Goal: Task Accomplishment & Management: Use online tool/utility

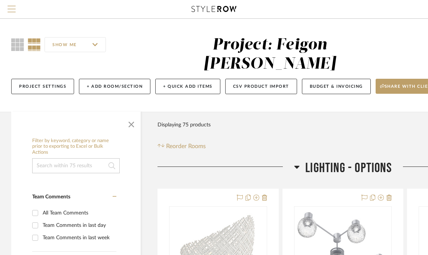
click at [10, 8] on span "Menu" at bounding box center [11, 11] width 8 height 11
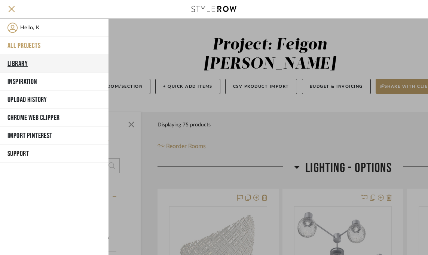
click at [20, 62] on button "Library" at bounding box center [54, 64] width 109 height 18
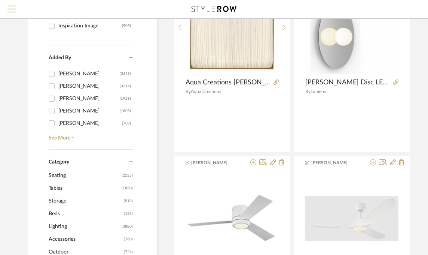
scroll to position [176, 0]
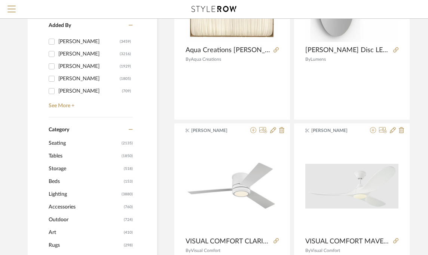
click at [71, 194] on span "Lighting" at bounding box center [84, 194] width 71 height 13
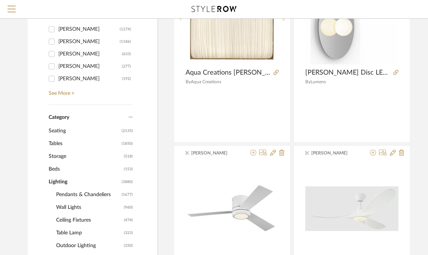
click at [75, 220] on span "Ceiling Fixtures" at bounding box center [89, 219] width 66 height 13
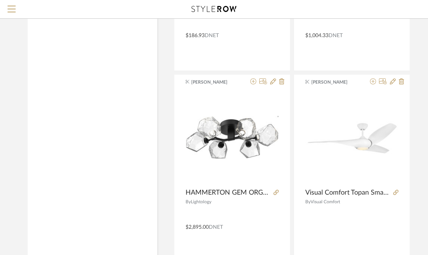
scroll to position [2753, 0]
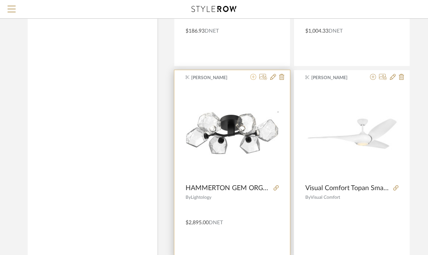
click at [252, 74] on icon at bounding box center [254, 77] width 6 height 6
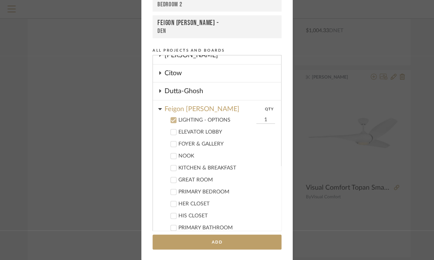
scroll to position [59, 0]
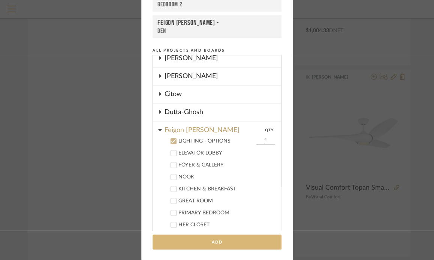
click at [215, 239] on button "Add" at bounding box center [216, 242] width 129 height 15
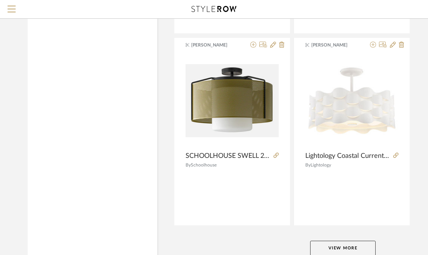
scroll to position [3342, 0]
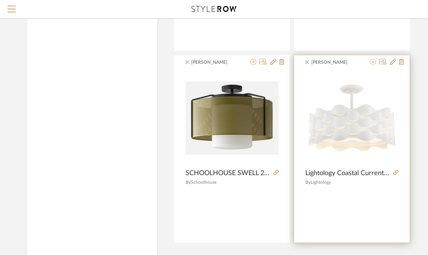
click at [373, 59] on icon at bounding box center [373, 62] width 6 height 6
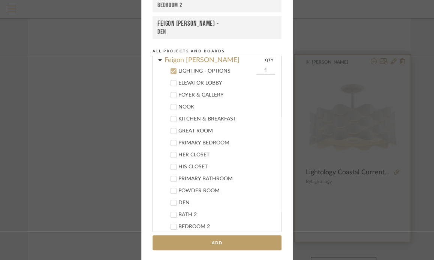
scroll to position [137, 0]
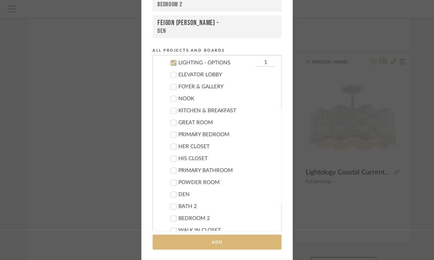
click at [205, 241] on button "Add" at bounding box center [216, 242] width 129 height 15
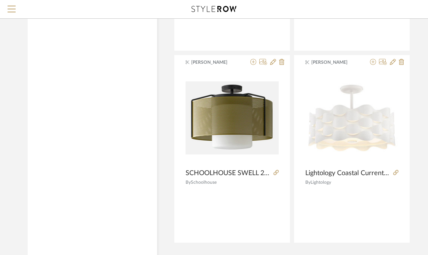
scroll to position [3407, 0]
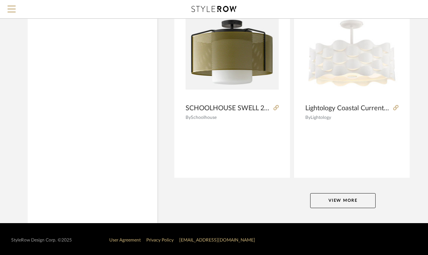
click at [355, 197] on button "View More" at bounding box center [343, 200] width 66 height 15
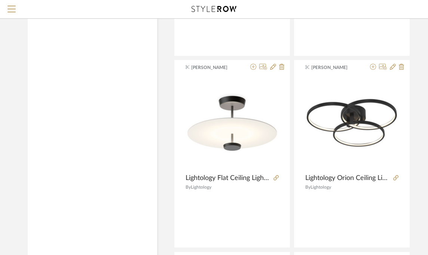
scroll to position [4320, 0]
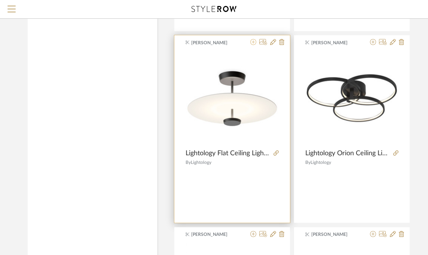
click at [252, 39] on icon at bounding box center [254, 42] width 6 height 6
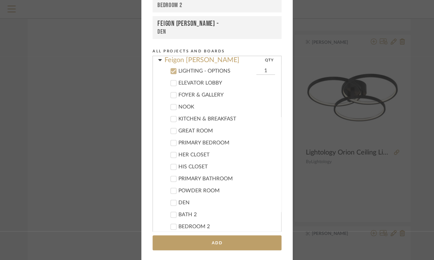
scroll to position [137, 0]
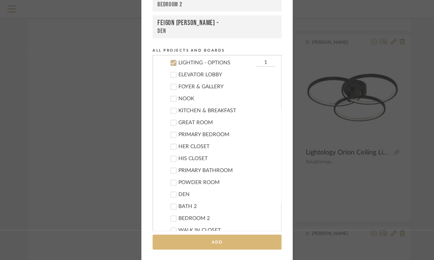
click at [219, 242] on button "Add" at bounding box center [216, 242] width 129 height 15
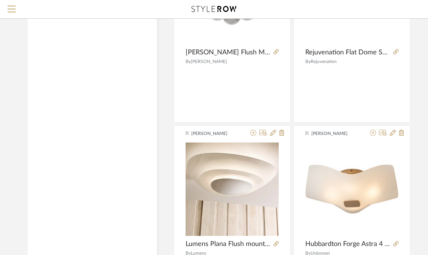
scroll to position [4654, 0]
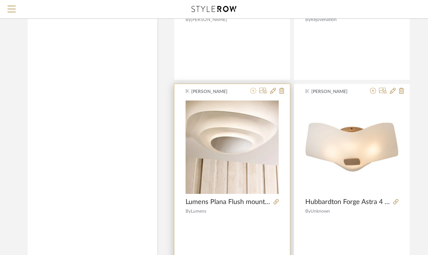
click at [252, 88] on icon at bounding box center [254, 91] width 6 height 6
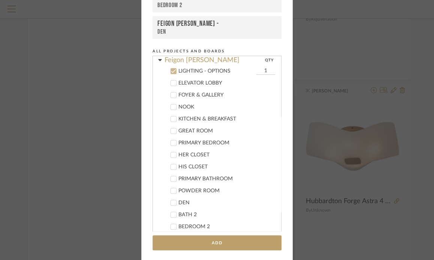
scroll to position [137, 0]
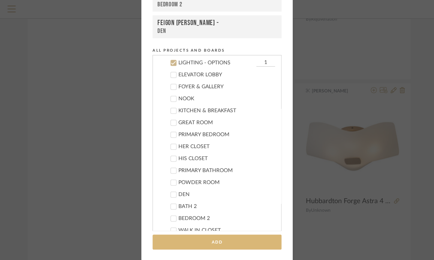
click at [225, 245] on button "Add" at bounding box center [216, 242] width 129 height 15
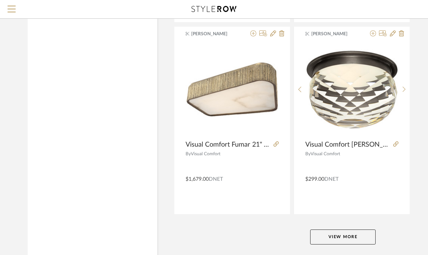
scroll to position [6843, 0]
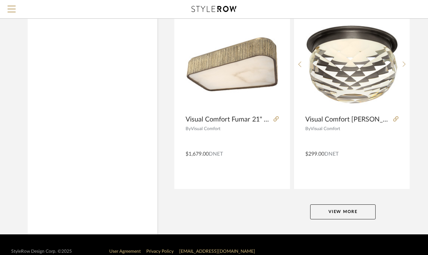
click at [356, 204] on button "View More" at bounding box center [343, 211] width 66 height 15
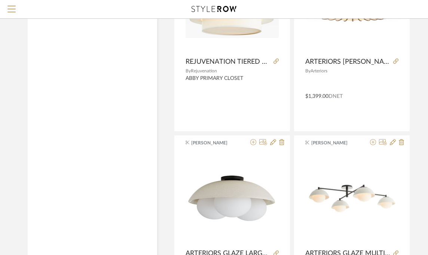
scroll to position [8533, 0]
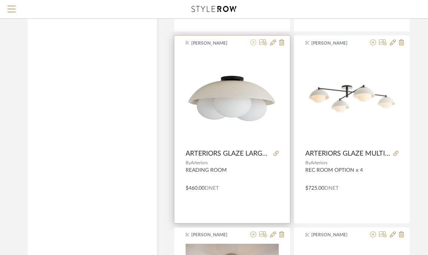
click at [254, 39] on icon at bounding box center [254, 42] width 6 height 6
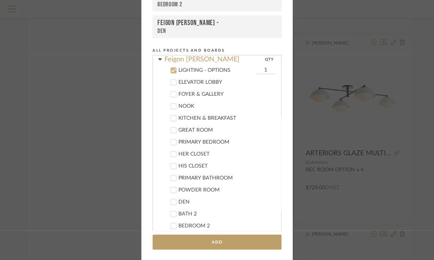
scroll to position [137, 0]
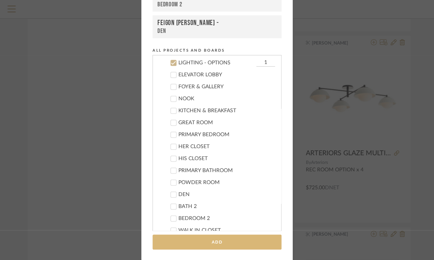
click at [252, 243] on button "Add" at bounding box center [216, 242] width 129 height 15
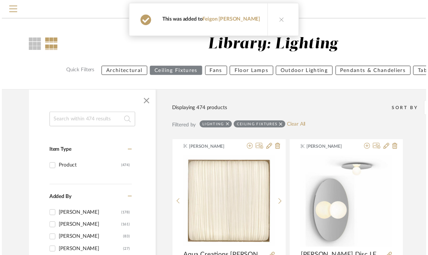
scroll to position [8533, 0]
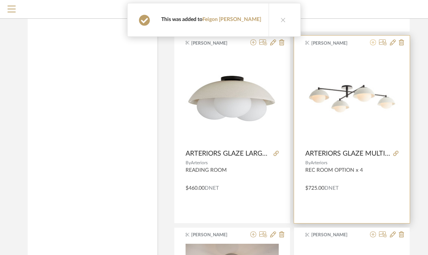
click at [371, 39] on icon at bounding box center [373, 42] width 6 height 6
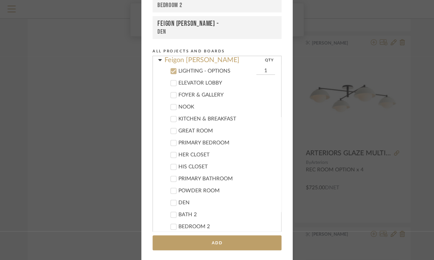
scroll to position [137, 0]
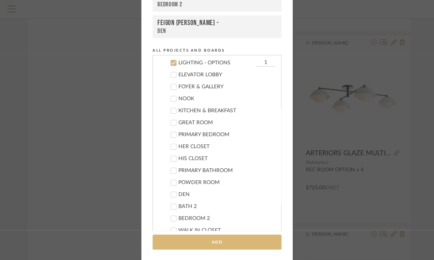
click at [218, 239] on button "Add" at bounding box center [216, 242] width 129 height 15
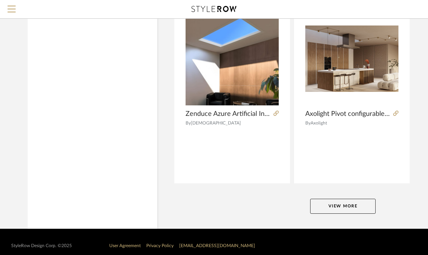
scroll to position [10296, 11]
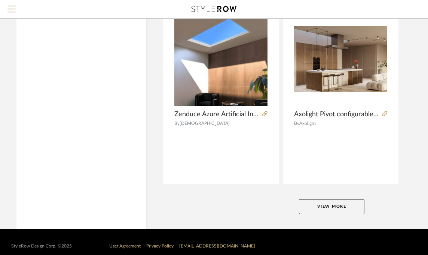
click at [336, 199] on button "View More" at bounding box center [332, 206] width 66 height 15
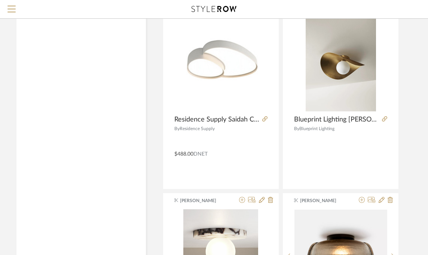
scroll to position [11790, 11]
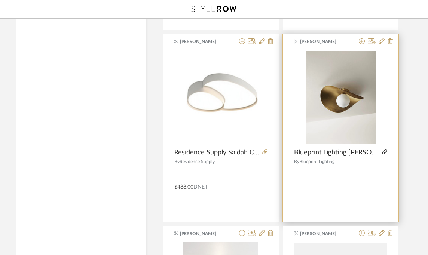
click at [385, 149] on icon at bounding box center [384, 151] width 5 height 5
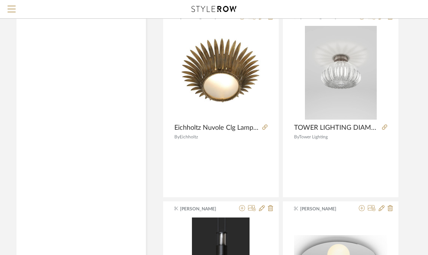
scroll to position [12898, 11]
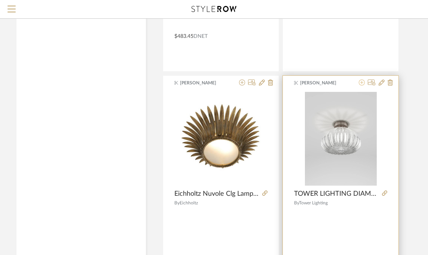
click at [361, 79] on icon at bounding box center [362, 82] width 6 height 6
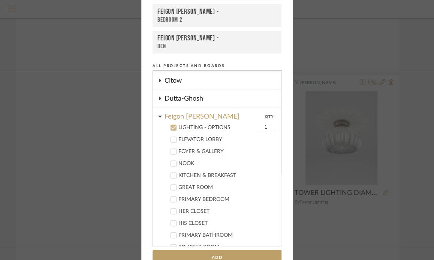
scroll to position [137, 0]
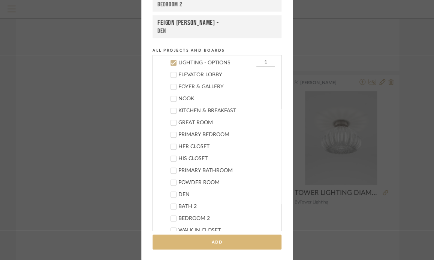
click at [204, 237] on button "Add" at bounding box center [216, 242] width 129 height 15
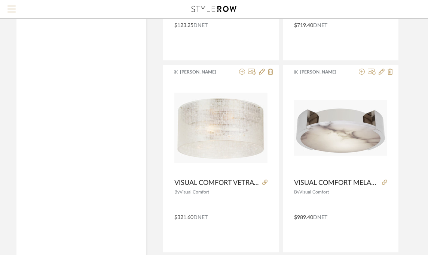
scroll to position [13742, 11]
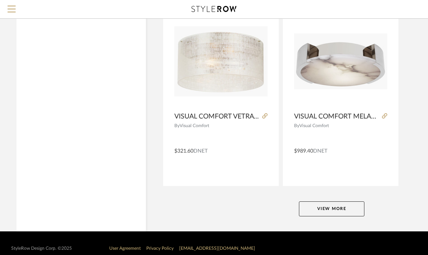
click at [353, 201] on button "View More" at bounding box center [332, 208] width 66 height 15
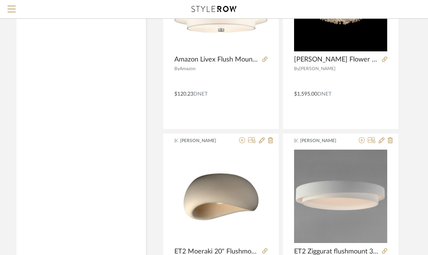
scroll to position [15160, 11]
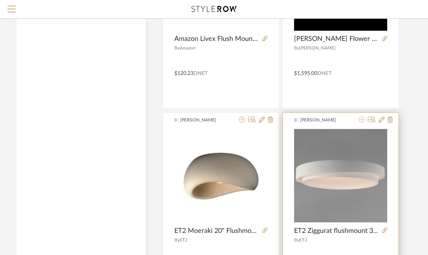
click at [361, 116] on icon at bounding box center [362, 119] width 6 height 6
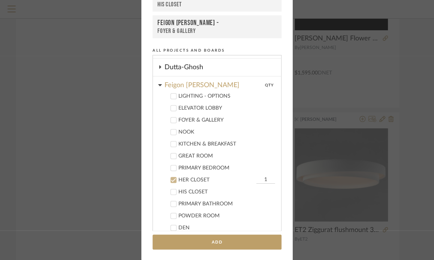
scroll to position [87, 0]
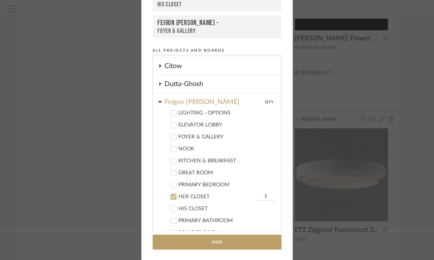
click at [411, 100] on div "Add to Projects Recent Projects, Rooms, or Boards Feigon [PERSON_NAME] - HER CL…" at bounding box center [217, 130] width 434 height 260
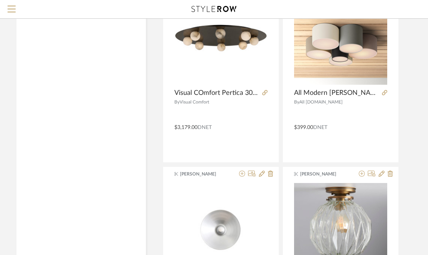
scroll to position [16918, 11]
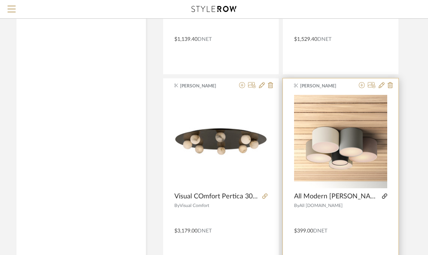
click at [385, 193] on icon at bounding box center [384, 195] width 5 height 5
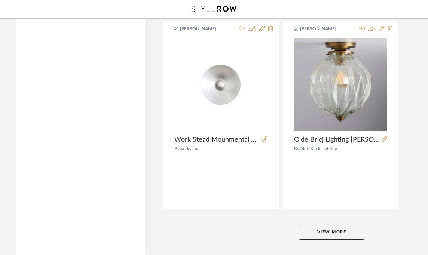
scroll to position [17186, 11]
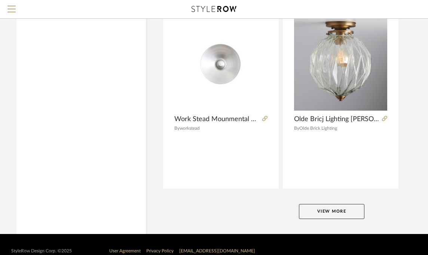
click at [340, 204] on button "View More" at bounding box center [332, 211] width 66 height 15
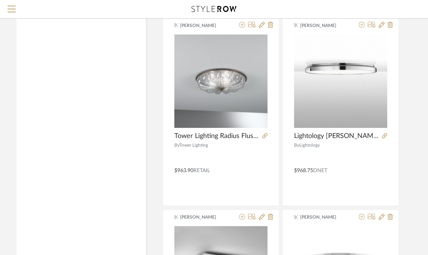
scroll to position [18868, 11]
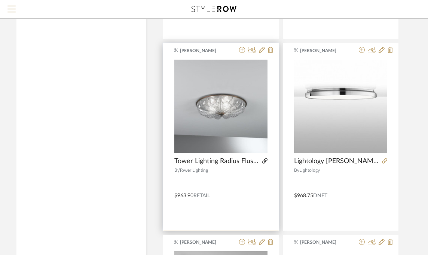
click at [266, 158] on icon at bounding box center [264, 160] width 5 height 5
drag, startPoint x: 225, startPoint y: 27, endPoint x: 229, endPoint y: 60, distance: 33.6
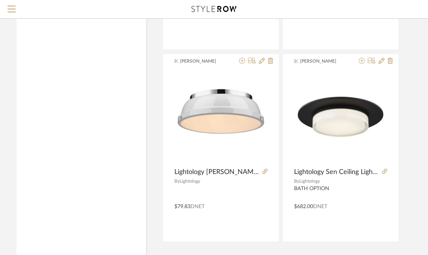
scroll to position [20631, 11]
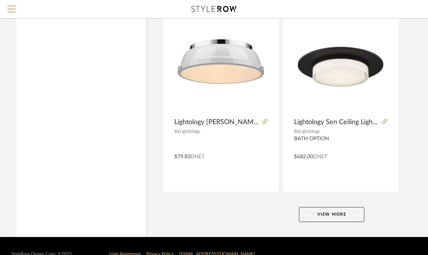
click at [348, 207] on button "View More" at bounding box center [332, 214] width 66 height 15
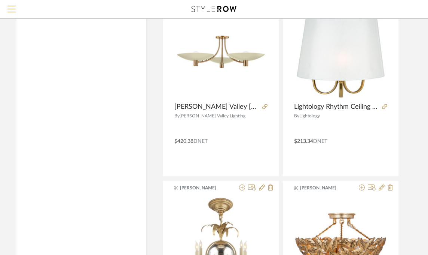
scroll to position [24047, 11]
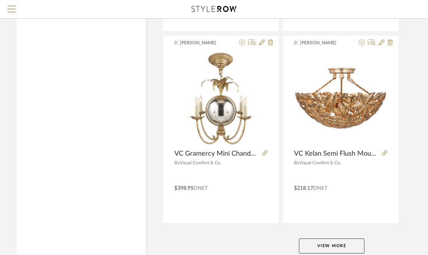
click at [319, 238] on button "View More" at bounding box center [332, 245] width 66 height 15
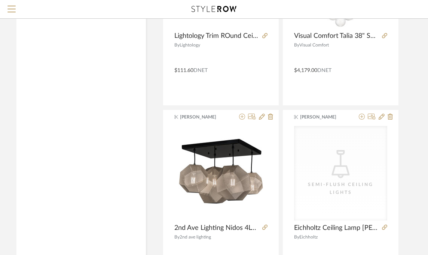
scroll to position [24772, 11]
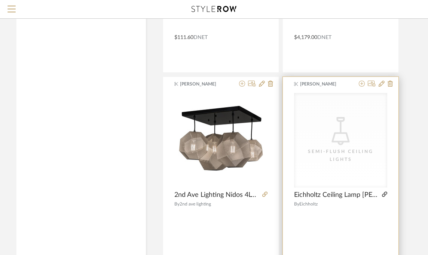
click at [385, 191] on icon at bounding box center [384, 193] width 5 height 5
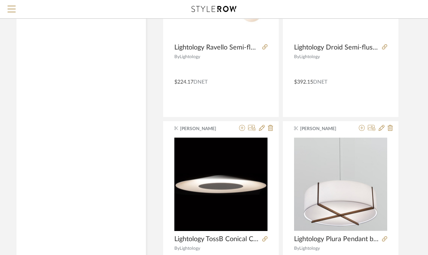
scroll to position [25368, 11]
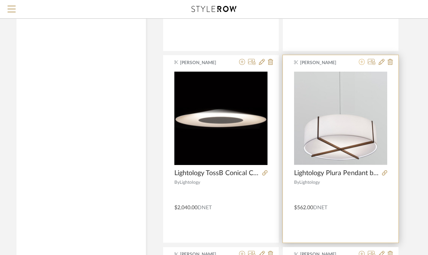
click at [362, 59] on icon at bounding box center [362, 62] width 6 height 6
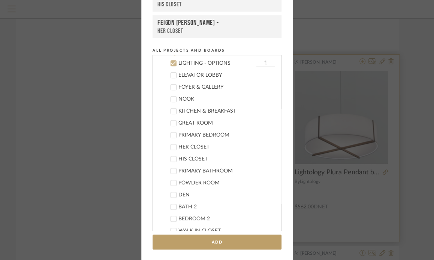
scroll to position [137, 0]
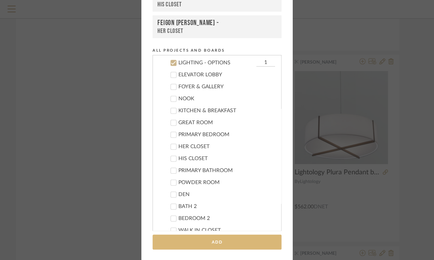
click at [230, 241] on button "Add" at bounding box center [216, 242] width 129 height 15
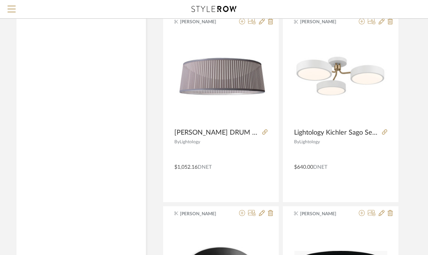
scroll to position [25567, 11]
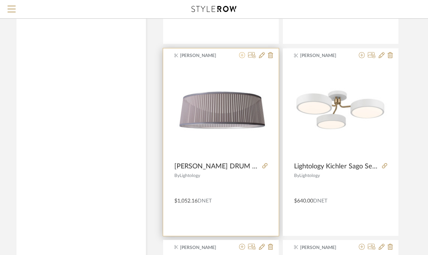
click at [242, 52] on icon at bounding box center [242, 55] width 6 height 6
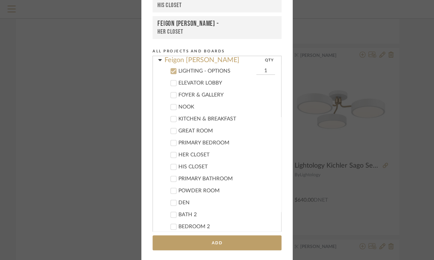
scroll to position [137, 0]
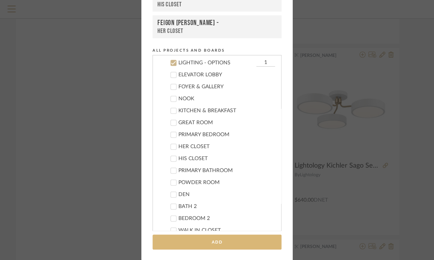
click at [213, 240] on button "Add" at bounding box center [216, 242] width 129 height 15
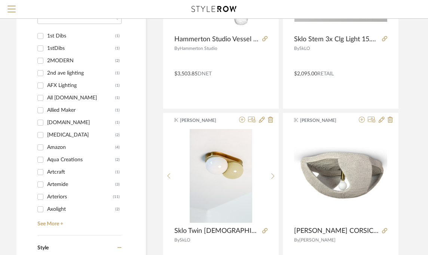
scroll to position [0, 11]
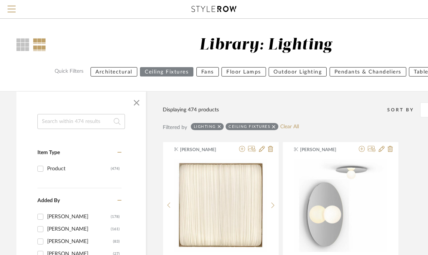
click at [386, 73] on button "Pendants & Chandeliers" at bounding box center [368, 71] width 77 height 9
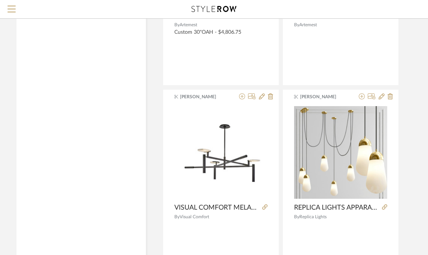
scroll to position [3373, 11]
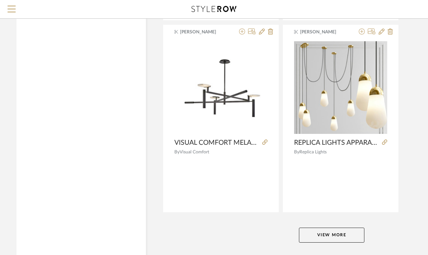
click at [331, 234] on button "View More" at bounding box center [332, 234] width 66 height 15
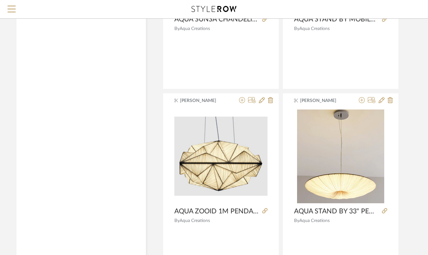
scroll to position [6852, 11]
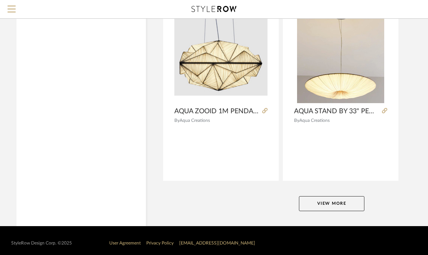
click at [346, 196] on button "View More" at bounding box center [332, 203] width 66 height 15
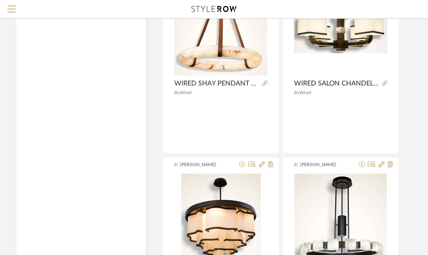
scroll to position [10297, 11]
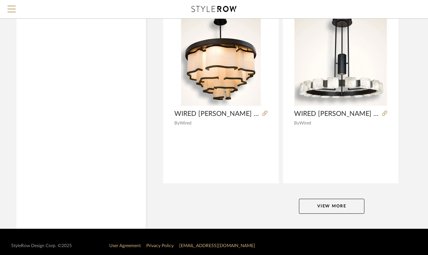
click at [342, 198] on button "View More" at bounding box center [332, 205] width 66 height 15
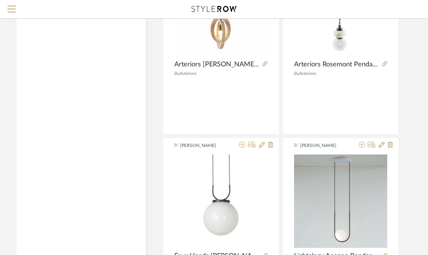
scroll to position [13444, 11]
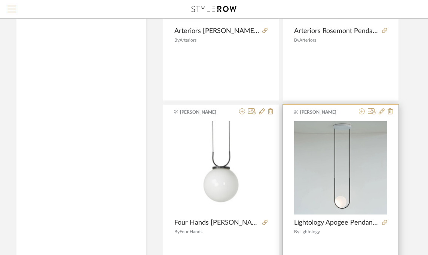
click at [360, 108] on icon at bounding box center [362, 111] width 6 height 6
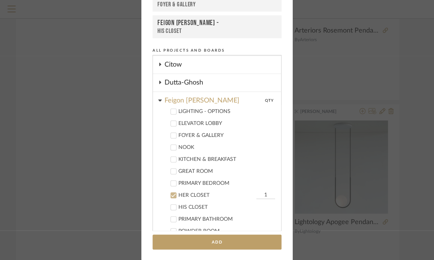
scroll to position [88, 0]
click at [173, 193] on icon at bounding box center [173, 195] width 5 height 5
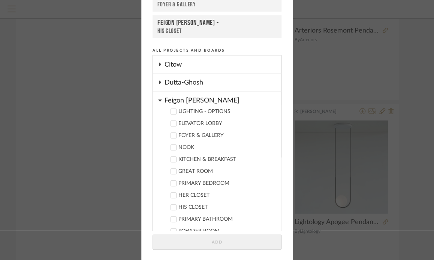
click at [174, 110] on label "LIGHTING - OPTIONS" at bounding box center [219, 111] width 111 height 7
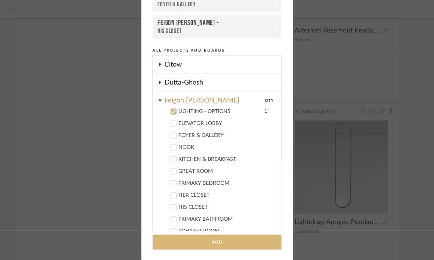
click at [219, 240] on button "Add" at bounding box center [216, 242] width 129 height 15
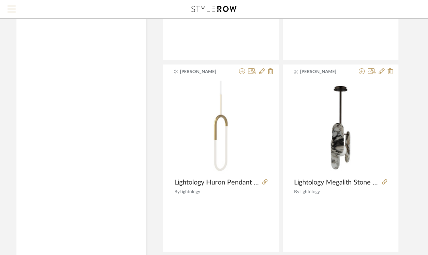
scroll to position [13742, 11]
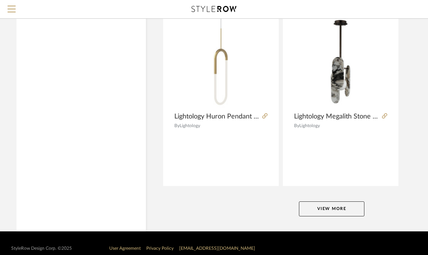
click at [349, 201] on button "View More" at bounding box center [332, 208] width 66 height 15
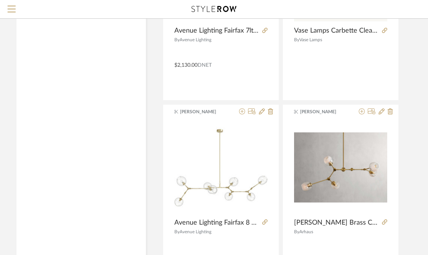
scroll to position [17186, 11]
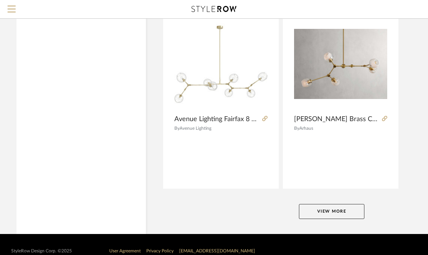
click at [354, 204] on button "View More" at bounding box center [332, 211] width 66 height 15
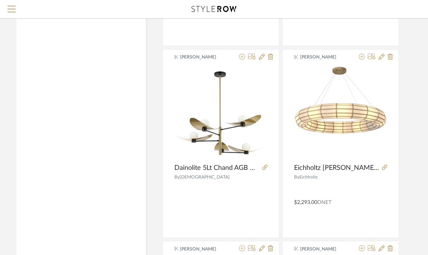
scroll to position [18694, 11]
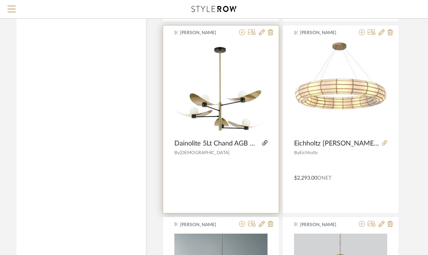
click at [265, 140] on icon at bounding box center [264, 142] width 5 height 5
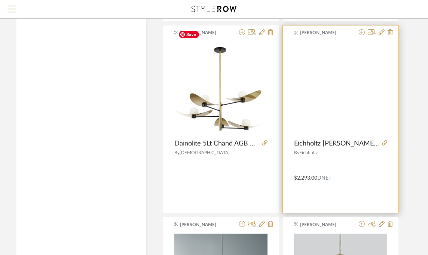
click at [343, 121] on sr-carousel at bounding box center [340, 89] width 93 height 94
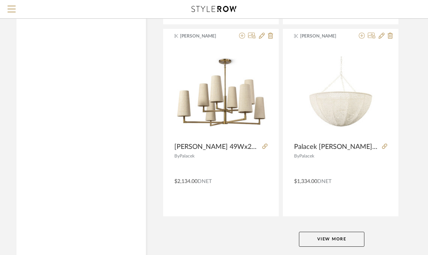
scroll to position [20631, 11]
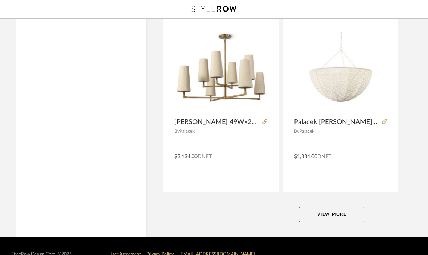
click at [343, 207] on button "View More" at bounding box center [332, 214] width 66 height 15
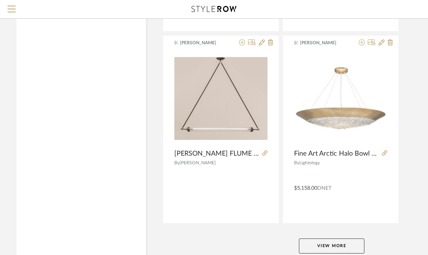
scroll to position [24076, 11]
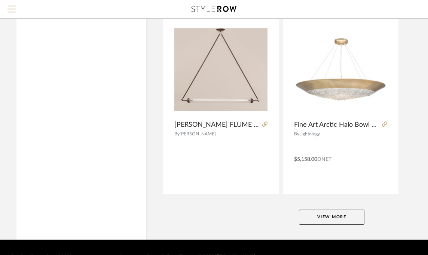
click at [340, 209] on button "View More" at bounding box center [332, 216] width 66 height 15
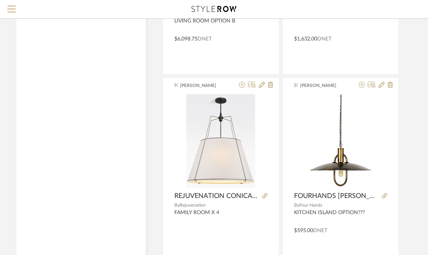
scroll to position [26262, 11]
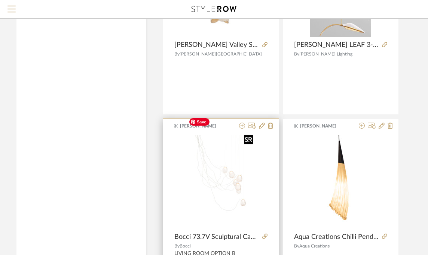
click at [232, 163] on img "0" at bounding box center [221, 182] width 70 height 94
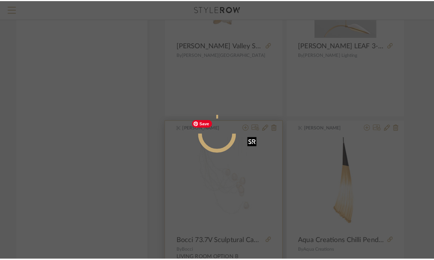
scroll to position [0, 0]
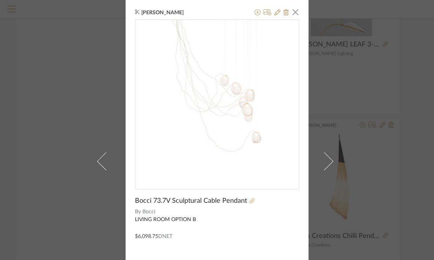
click at [249, 200] on icon at bounding box center [251, 200] width 5 height 5
click at [293, 8] on span "button" at bounding box center [295, 11] width 15 height 15
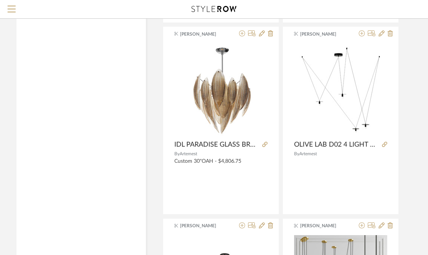
scroll to position [0, 11]
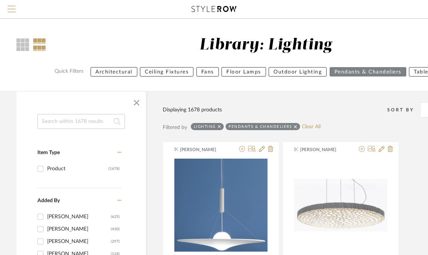
click at [12, 6] on span "Menu" at bounding box center [11, 6] width 8 height 1
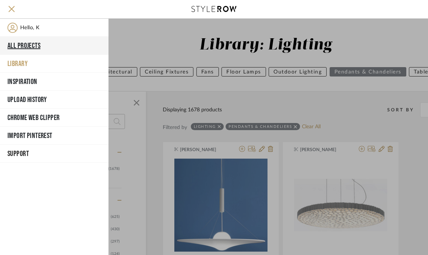
click at [22, 44] on button "All Projects" at bounding box center [54, 46] width 109 height 18
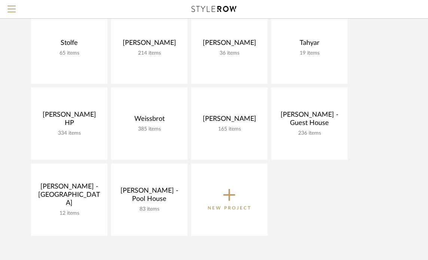
scroll to position [625, 0]
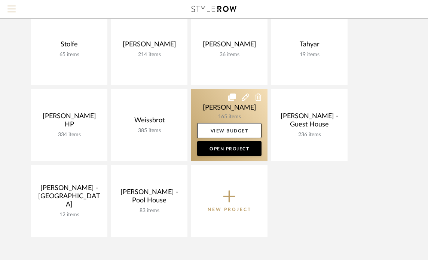
click at [236, 104] on link at bounding box center [229, 125] width 76 height 72
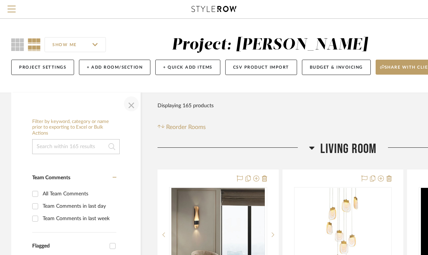
click at [133, 102] on span "button" at bounding box center [131, 104] width 18 height 18
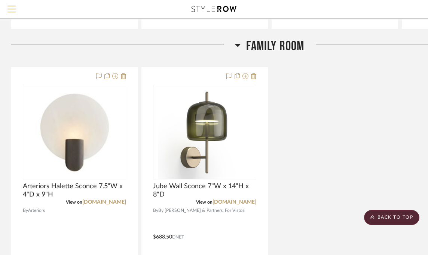
scroll to position [860, 0]
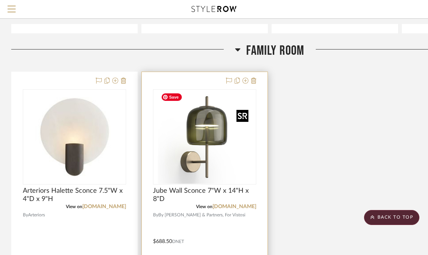
click at [219, 171] on img "0" at bounding box center [205, 137] width 94 height 94
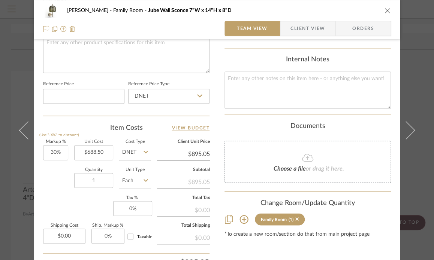
scroll to position [398, 0]
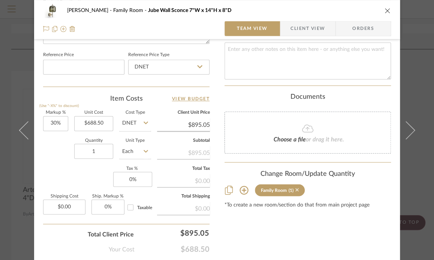
click at [295, 188] on icon at bounding box center [296, 189] width 3 height 3
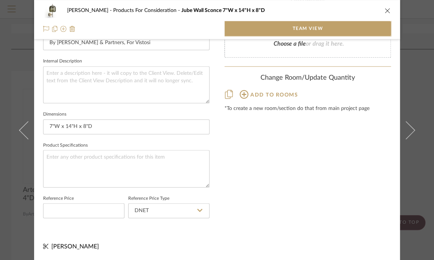
scroll to position [256, 0]
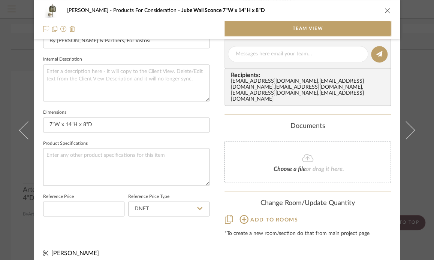
click at [6, 213] on div "[PERSON_NAME] Products For Consideration Jube Wall Sconce 7"W x 14"H x 8"D Team…" at bounding box center [217, 130] width 434 height 260
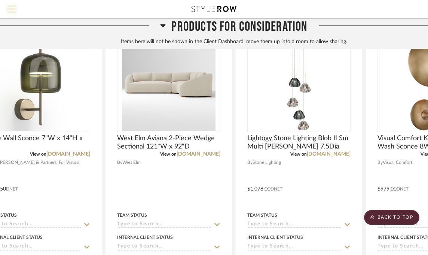
scroll to position [1776, 36]
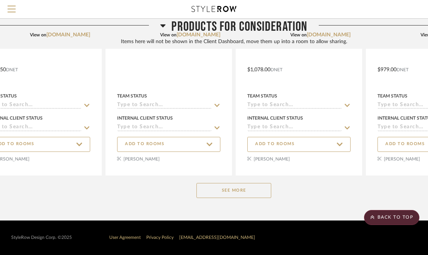
click at [246, 187] on button "See More" at bounding box center [234, 190] width 75 height 15
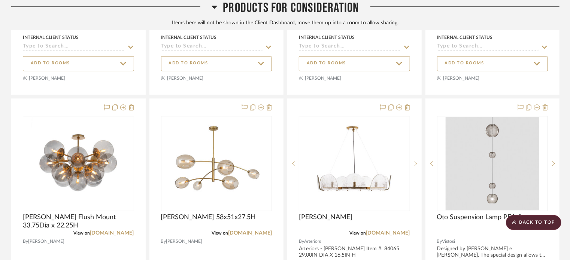
scroll to position [2463, 0]
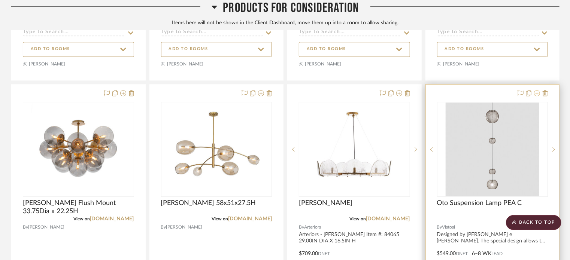
click at [428, 95] on icon at bounding box center [537, 93] width 6 height 6
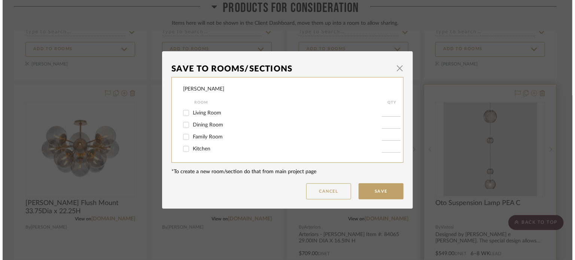
scroll to position [0, 0]
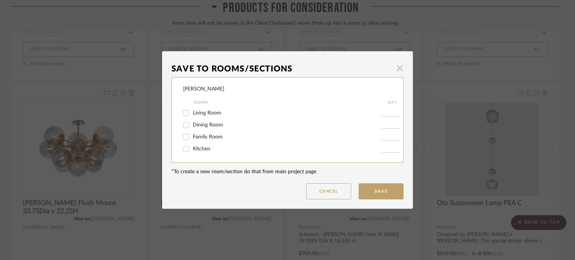
click at [398, 68] on span "button" at bounding box center [399, 68] width 15 height 15
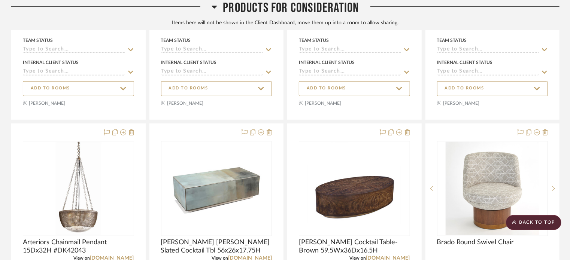
scroll to position [1926, 0]
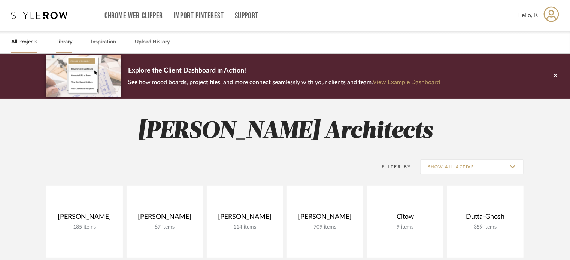
click at [65, 45] on link "Library" at bounding box center [64, 42] width 16 height 10
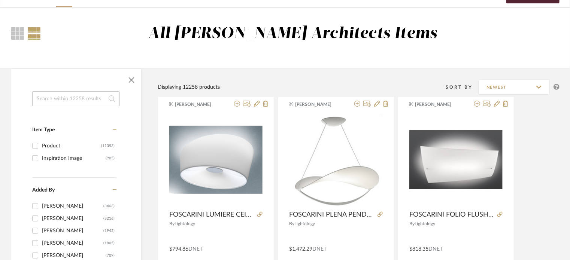
scroll to position [22, 0]
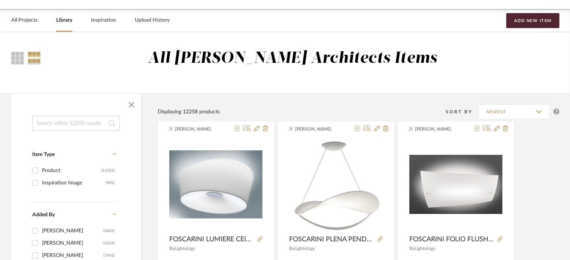
click at [64, 121] on input at bounding box center [76, 123] width 88 height 15
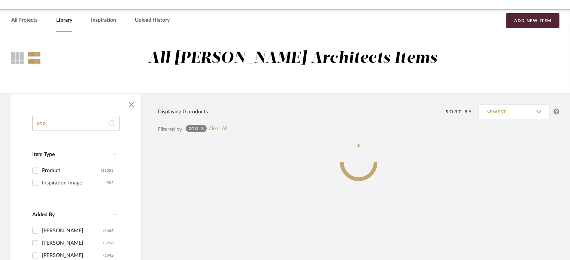
type input "oto"
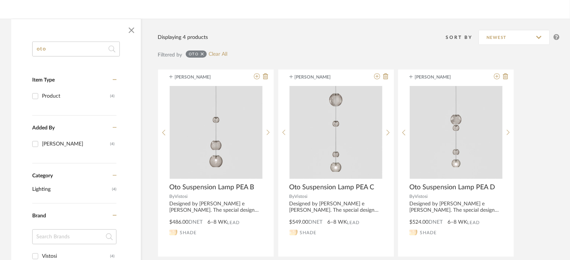
scroll to position [91, 0]
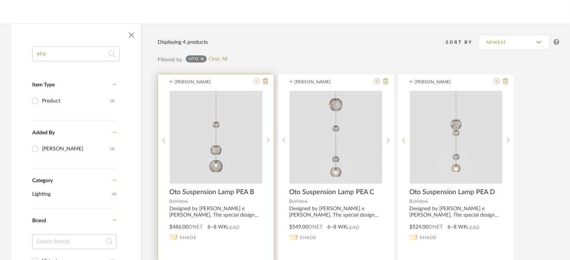
click at [256, 81] on icon at bounding box center [257, 81] width 6 height 6
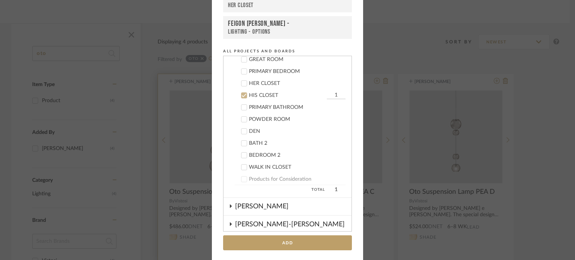
scroll to position [233, 0]
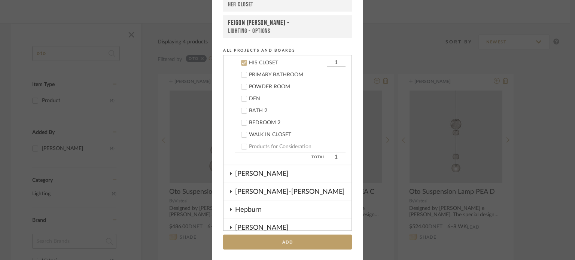
click at [242, 64] on icon at bounding box center [244, 62] width 5 height 5
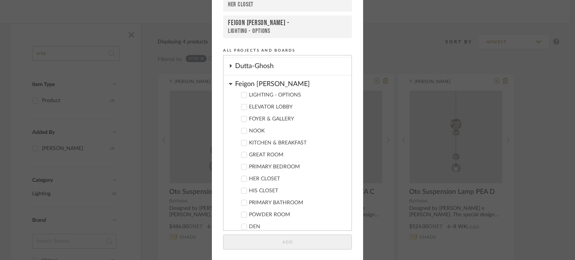
scroll to position [98, 0]
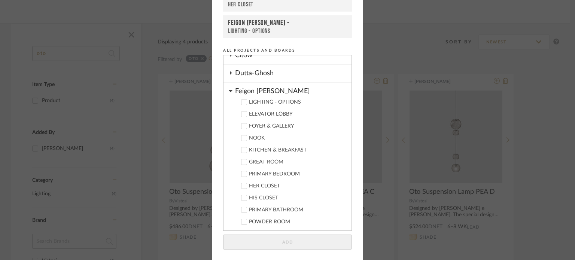
click at [285, 99] on div "LIGHTING - OPTIONS" at bounding box center [297, 102] width 97 height 6
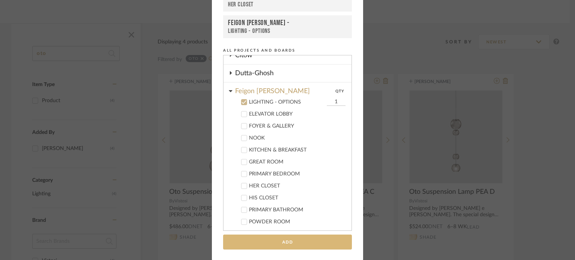
click at [292, 242] on button "Add" at bounding box center [287, 242] width 129 height 15
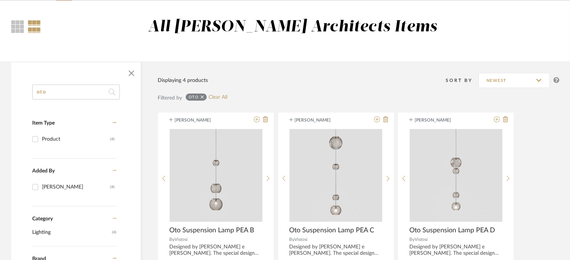
scroll to position [31, 0]
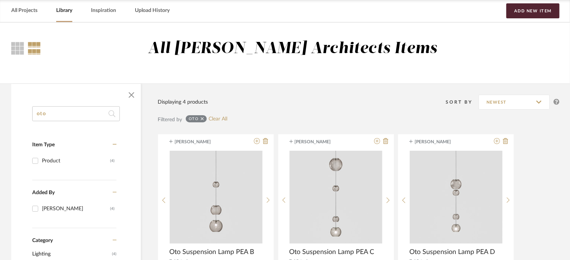
click at [203, 118] on icon at bounding box center [202, 118] width 3 height 5
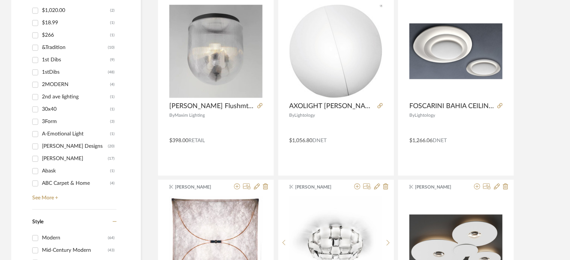
scroll to position [738, 0]
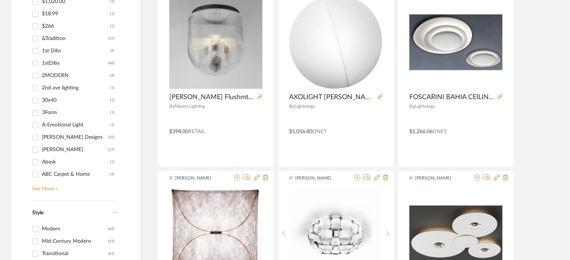
click at [50, 188] on link "See More +" at bounding box center [73, 186] width 86 height 12
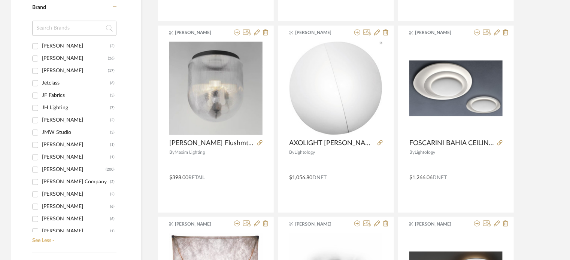
scroll to position [5593, 0]
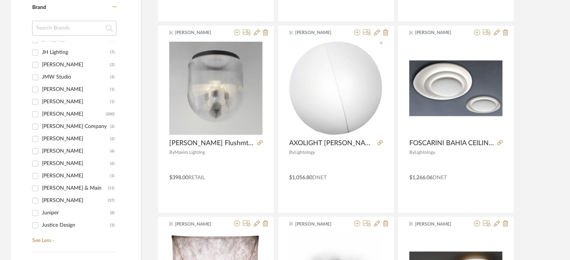
click at [68, 115] on div "[PERSON_NAME]" at bounding box center [74, 115] width 64 height 12
click at [41, 115] on input "[PERSON_NAME] (200)" at bounding box center [35, 115] width 12 height 12
checkbox input "true"
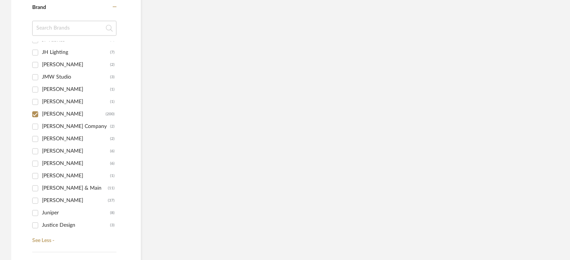
scroll to position [437, 0]
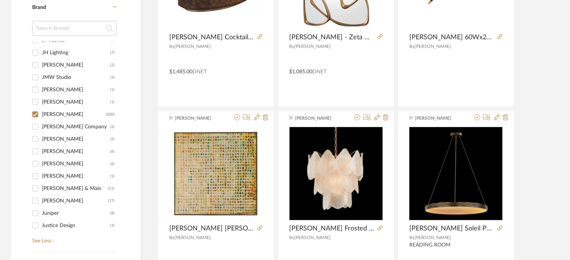
click at [59, 125] on div "[PERSON_NAME] Company" at bounding box center [76, 127] width 68 height 12
click at [41, 125] on input "[PERSON_NAME] Company (2)" at bounding box center [35, 127] width 12 height 12
checkbox input "true"
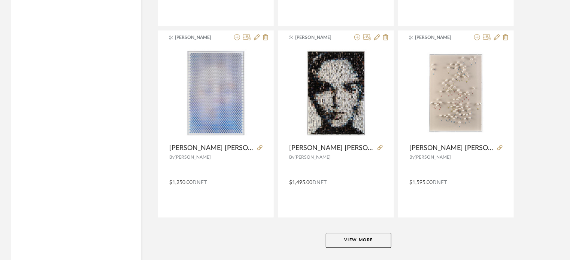
scroll to position [2262, 0]
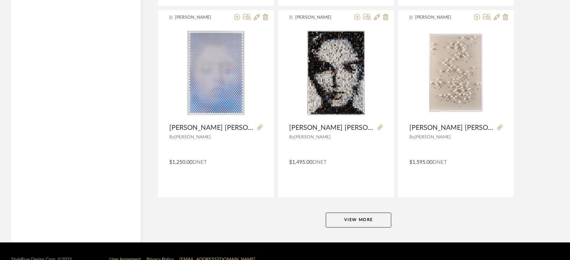
click at [363, 217] on button "View More" at bounding box center [359, 220] width 66 height 15
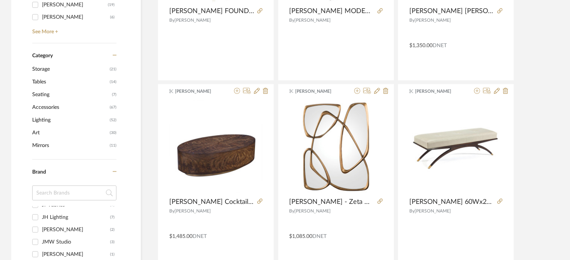
scroll to position [206, 0]
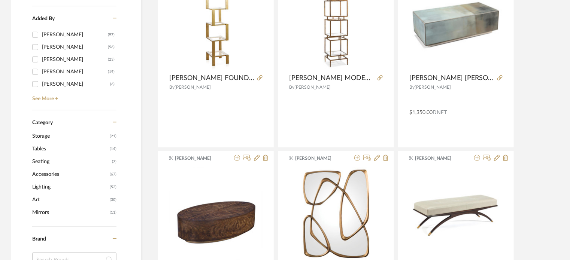
click at [47, 187] on span "Lighting" at bounding box center [70, 187] width 76 height 13
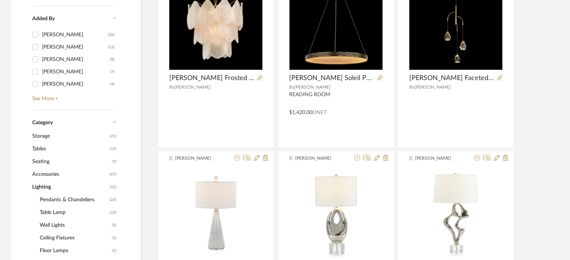
scroll to position [2096, 0]
click at [60, 197] on span "Pendants & Chandeliers" at bounding box center [74, 200] width 68 height 13
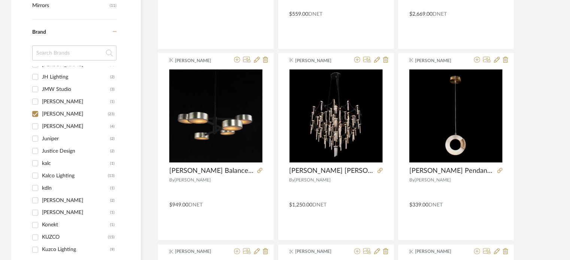
scroll to position [514, 0]
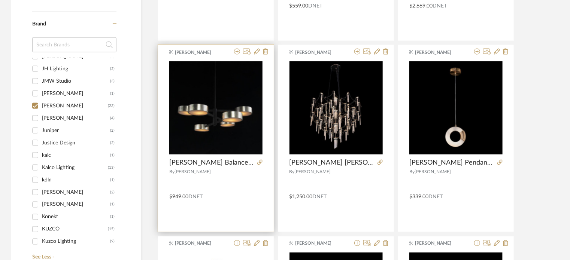
drag, startPoint x: 236, startPoint y: 52, endPoint x: 236, endPoint y: 48, distance: 4.9
click at [236, 48] on div "[PERSON_NAME] [PERSON_NAME] Balance Six Light Chandelier 16"H X 36.25"W X 36.25…" at bounding box center [216, 138] width 116 height 187
click at [236, 52] on icon at bounding box center [237, 52] width 6 height 6
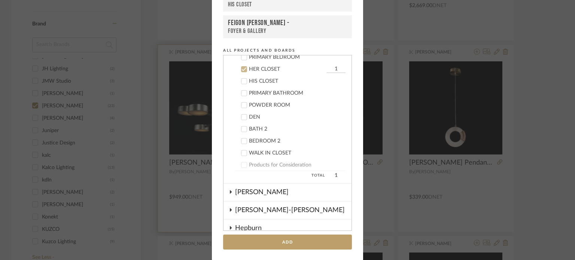
scroll to position [221, 0]
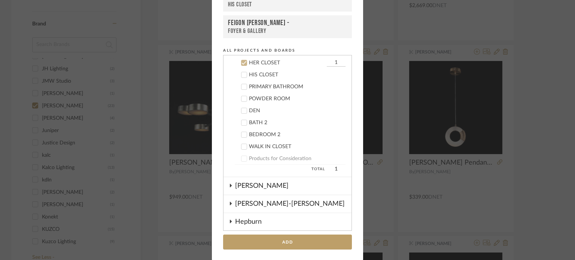
click at [242, 61] on icon at bounding box center [244, 62] width 5 height 5
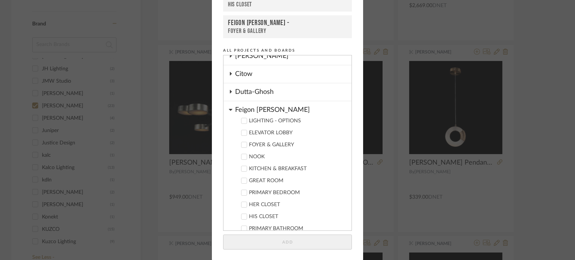
scroll to position [72, 0]
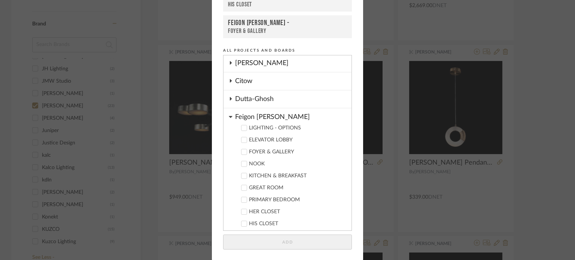
click at [282, 125] on div "LIGHTING - OPTIONS" at bounding box center [297, 128] width 97 height 6
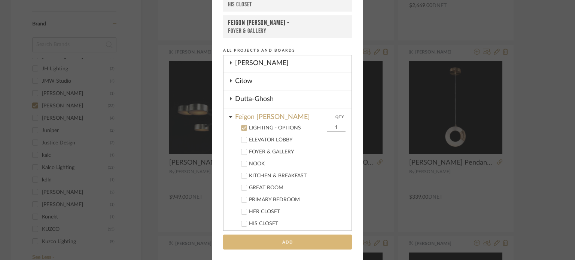
click at [288, 241] on button "Add" at bounding box center [287, 242] width 129 height 15
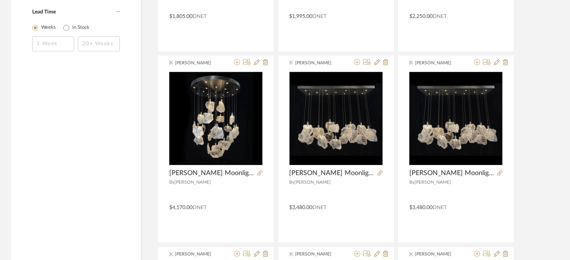
scroll to position [857, 0]
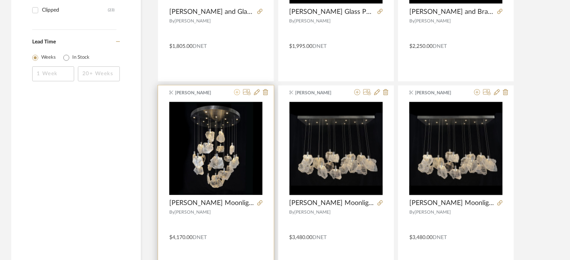
click at [239, 91] on icon at bounding box center [237, 92] width 6 height 6
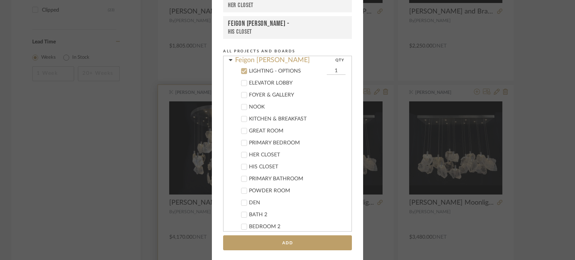
scroll to position [137, 0]
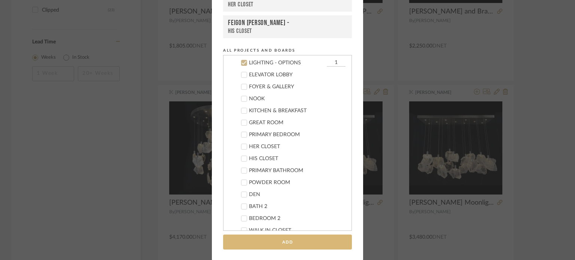
click at [270, 241] on button "Add" at bounding box center [287, 242] width 129 height 15
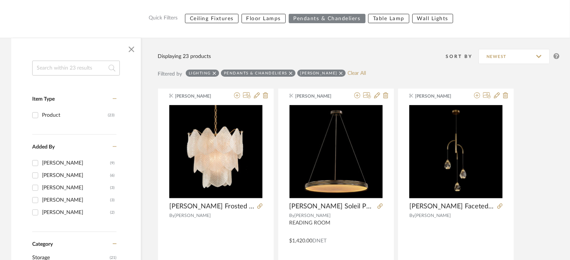
scroll to position [0, 0]
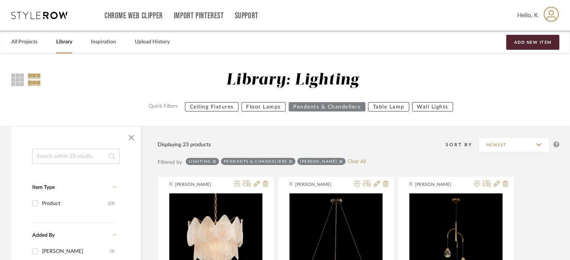
click at [339, 160] on icon at bounding box center [340, 161] width 3 height 5
checkbox input "false"
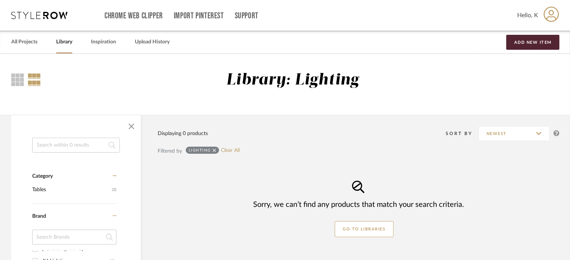
click at [289, 159] on div "Filtered by Lighting Clear All" at bounding box center [359, 154] width 402 height 22
click at [214, 149] on icon at bounding box center [214, 150] width 3 height 5
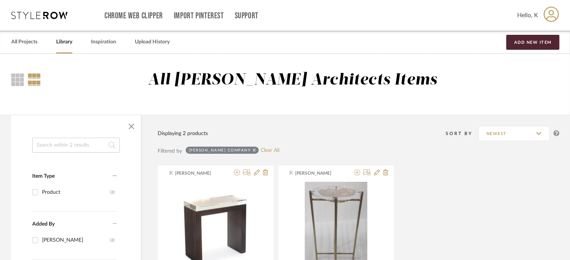
scroll to position [5544, 0]
click at [253, 150] on icon at bounding box center [254, 150] width 3 height 3
checkbox input "false"
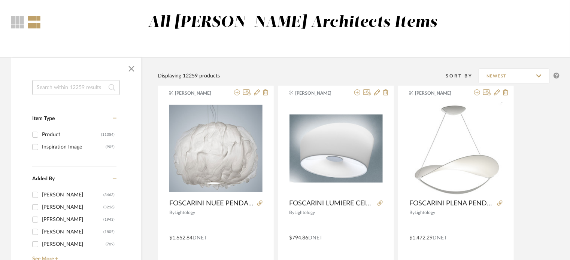
scroll to position [243, 0]
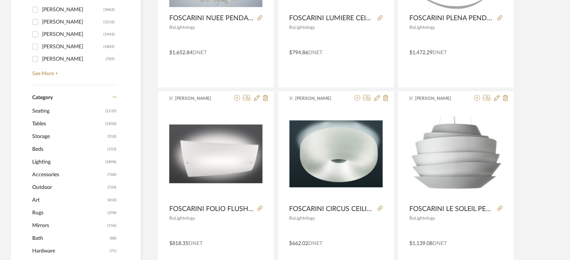
click at [111, 160] on span "(3898)" at bounding box center [110, 162] width 11 height 12
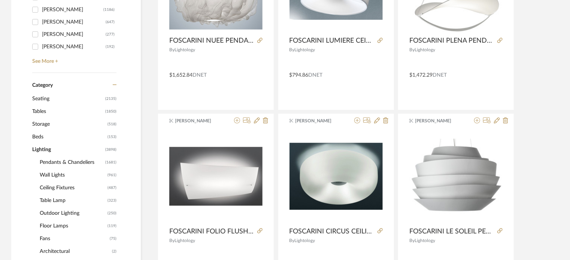
scroll to position [242, 0]
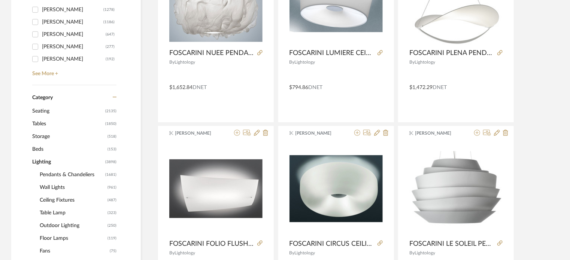
scroll to position [2096, 0]
click at [64, 187] on span "Wall Lights" at bounding box center [73, 187] width 66 height 13
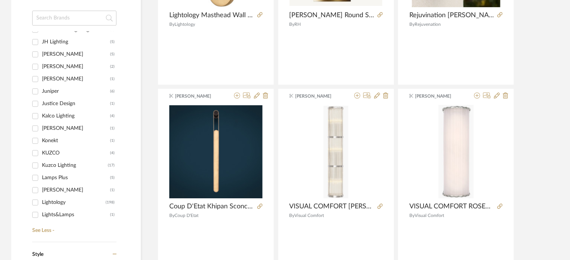
scroll to position [927, 0]
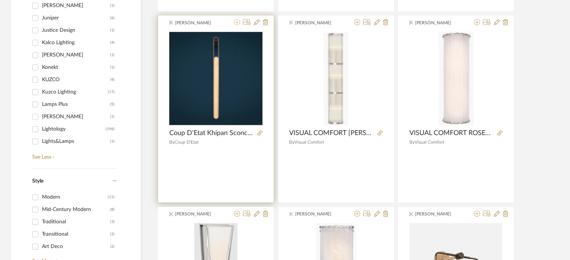
click at [235, 22] on icon at bounding box center [237, 22] width 6 height 6
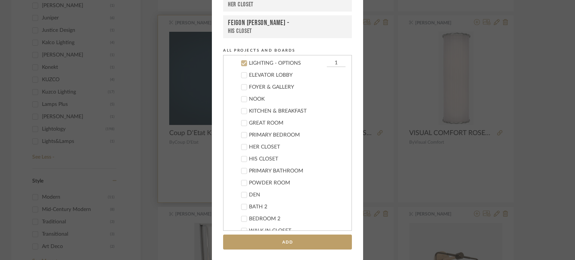
scroll to position [137, 0]
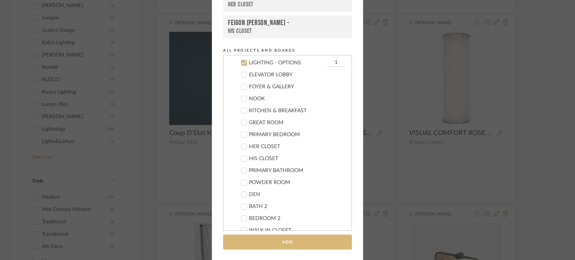
click at [303, 239] on button "Add" at bounding box center [287, 242] width 129 height 15
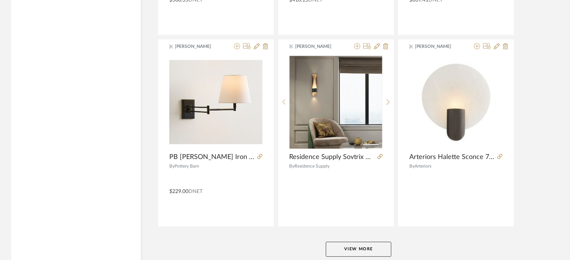
scroll to position [2288, 0]
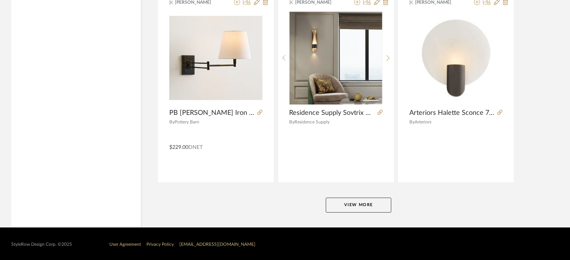
click at [364, 203] on button "View More" at bounding box center [359, 205] width 66 height 15
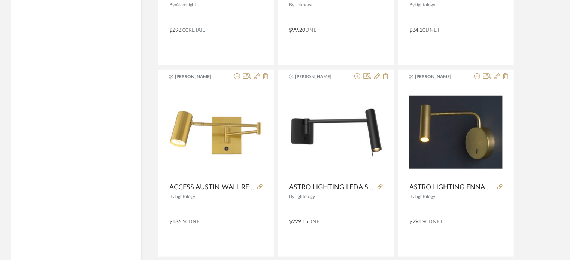
scroll to position [4585, 0]
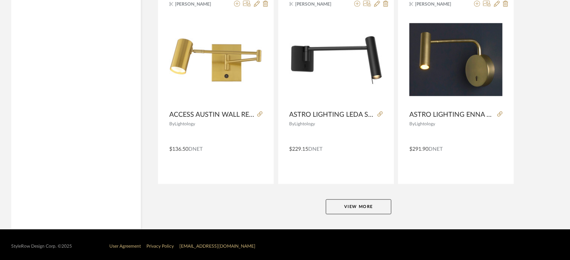
click at [365, 204] on button "View More" at bounding box center [359, 207] width 66 height 15
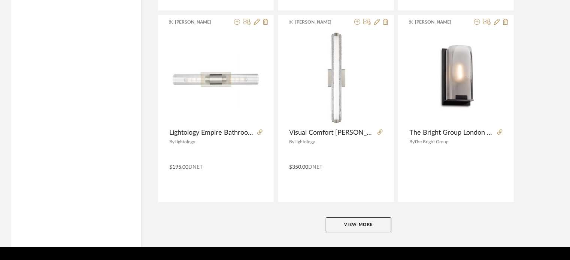
scroll to position [6881, 0]
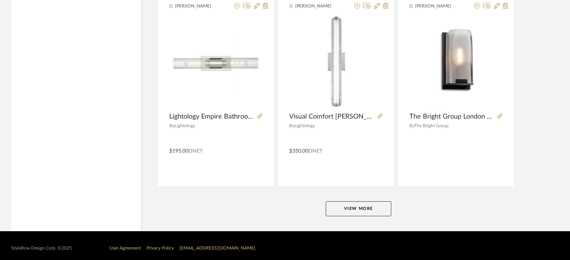
click at [368, 201] on button "View More" at bounding box center [359, 208] width 66 height 15
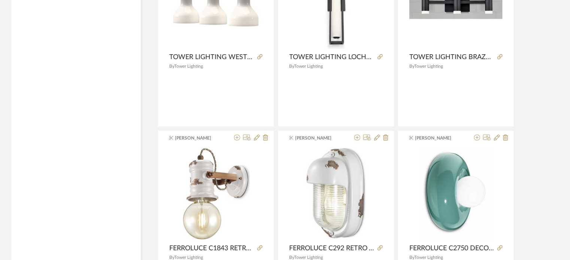
scroll to position [9178, 0]
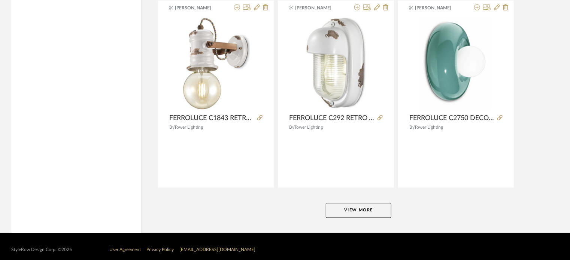
click at [384, 203] on button "View More" at bounding box center [359, 210] width 66 height 15
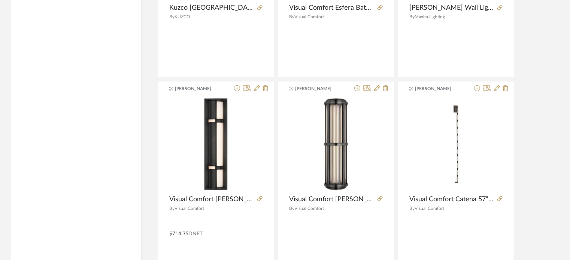
scroll to position [10260, 0]
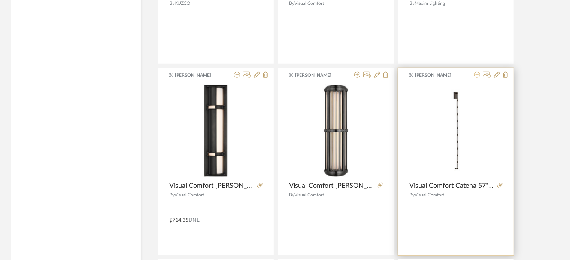
click at [428, 72] on icon at bounding box center [477, 75] width 6 height 6
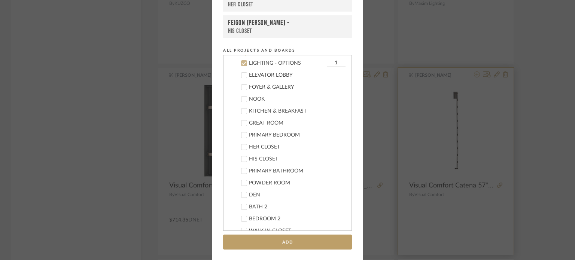
scroll to position [137, 0]
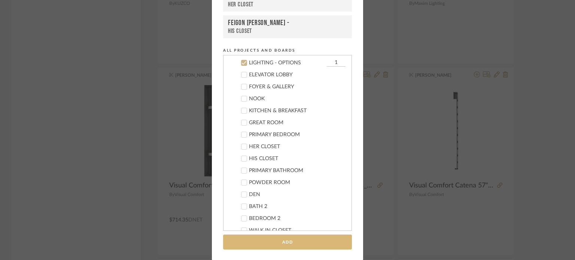
click at [307, 238] on button "Add" at bounding box center [287, 242] width 129 height 15
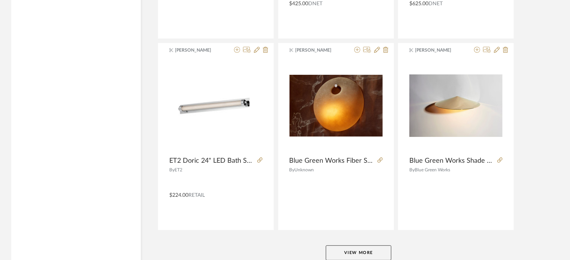
scroll to position [11475, 0]
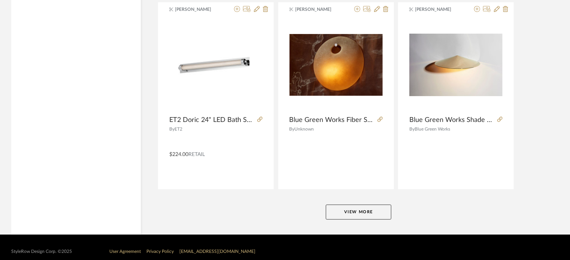
click at [371, 206] on button "View More" at bounding box center [359, 212] width 66 height 15
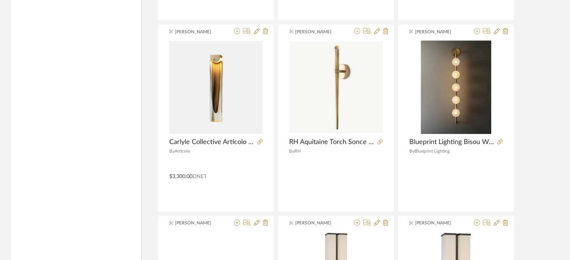
scroll to position [12361, 0]
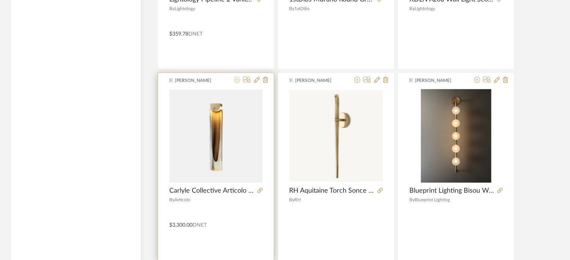
click at [239, 77] on icon at bounding box center [237, 80] width 6 height 6
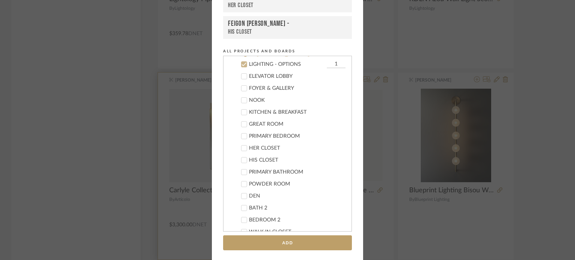
scroll to position [77, 0]
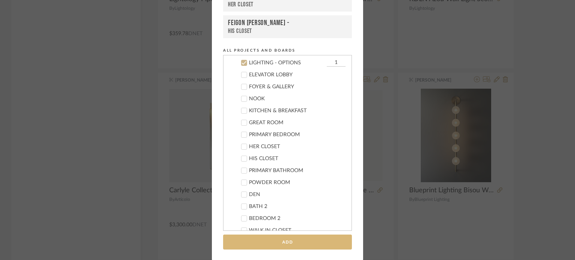
click at [290, 240] on button "Add" at bounding box center [287, 242] width 129 height 15
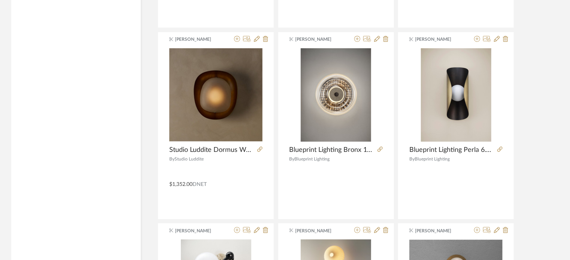
scroll to position [12993, 0]
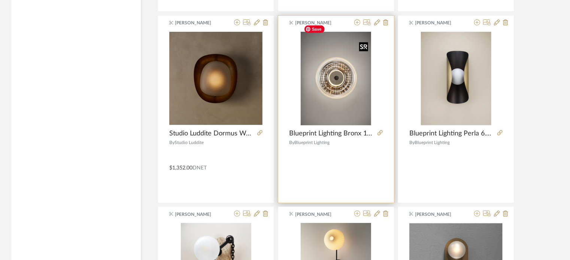
click at [347, 78] on img "0" at bounding box center [336, 79] width 70 height 94
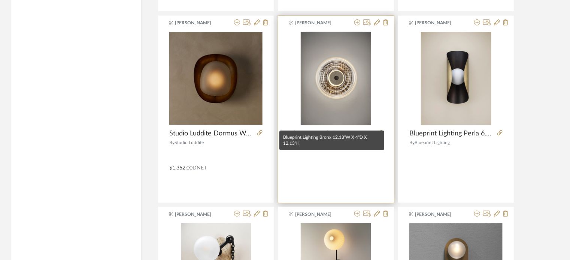
click at [360, 130] on span "Blueprint Lighting Bronx 12.13"W X 4"D X 12.13"H" at bounding box center [331, 134] width 85 height 8
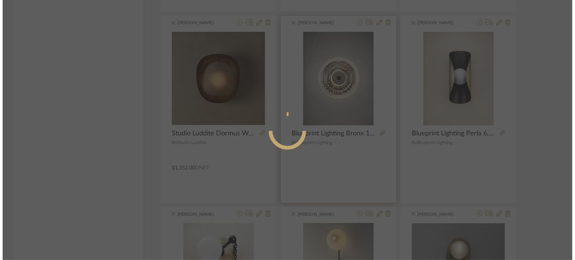
scroll to position [0, 0]
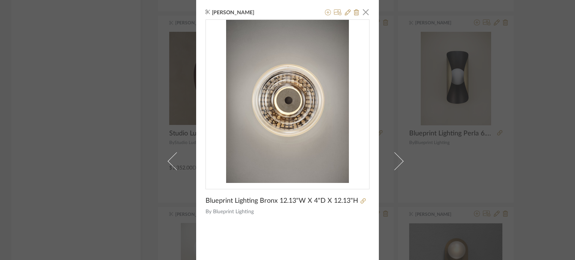
click at [359, 204] on div at bounding box center [363, 201] width 11 height 8
click at [361, 201] on icon at bounding box center [363, 200] width 5 height 5
click at [104, 93] on div "[PERSON_NAME] × Blueprint Lighting Bronx 12.13"W X 4"D X 12.13"H By Blueprint L…" at bounding box center [287, 130] width 575 height 260
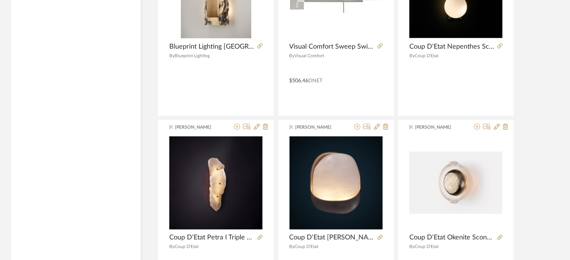
scroll to position [13512, 0]
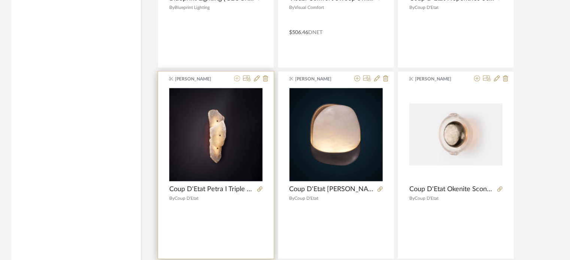
click at [237, 76] on icon at bounding box center [237, 79] width 6 height 6
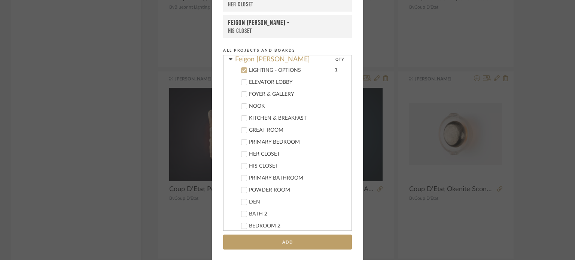
scroll to position [137, 0]
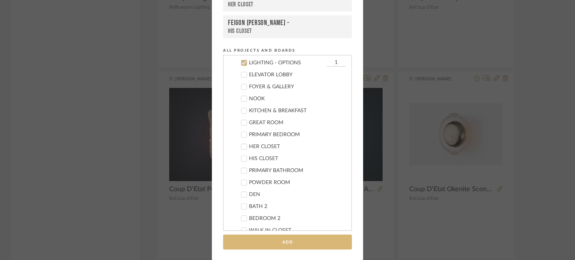
click at [275, 240] on button "Add" at bounding box center [287, 242] width 129 height 15
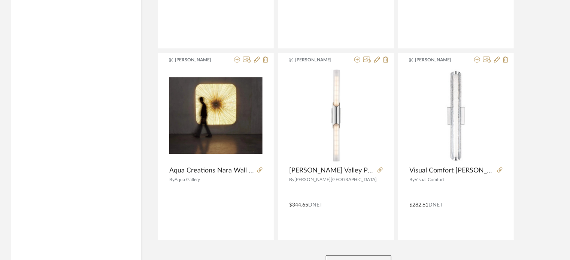
scroll to position [13771, 0]
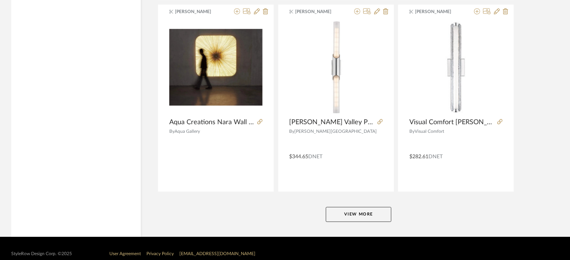
click at [371, 207] on button "View More" at bounding box center [359, 214] width 66 height 15
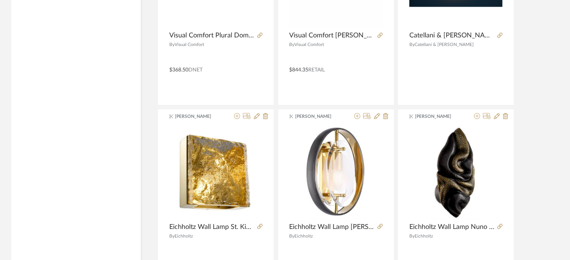
scroll to position [15066, 0]
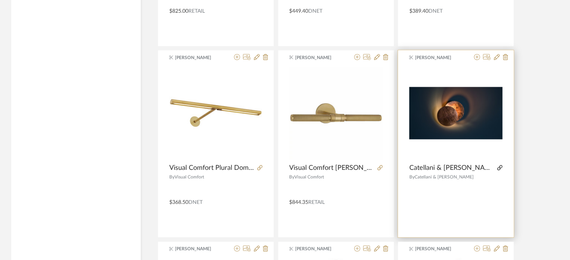
click at [428, 165] on icon at bounding box center [499, 167] width 5 height 5
click at [428, 54] on icon at bounding box center [477, 57] width 6 height 6
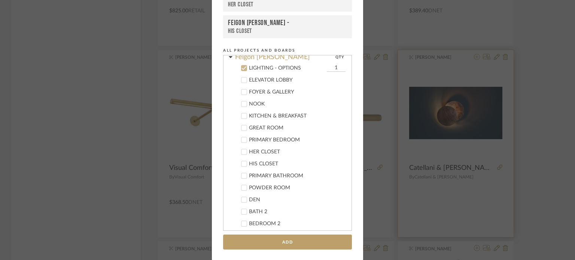
scroll to position [137, 0]
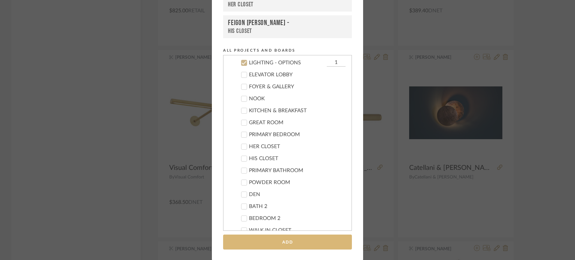
click at [291, 242] on button "Add" at bounding box center [287, 242] width 129 height 15
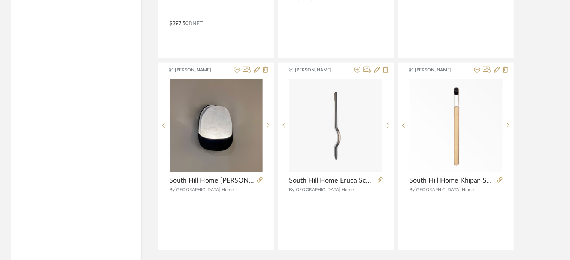
scroll to position [16030, 0]
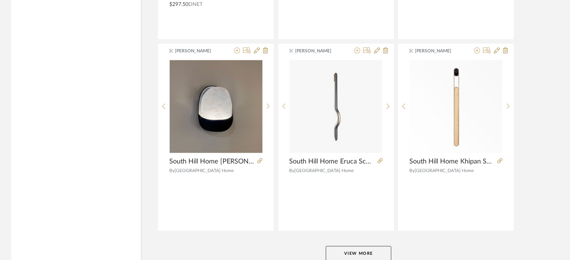
click at [377, 246] on button "View More" at bounding box center [359, 253] width 66 height 15
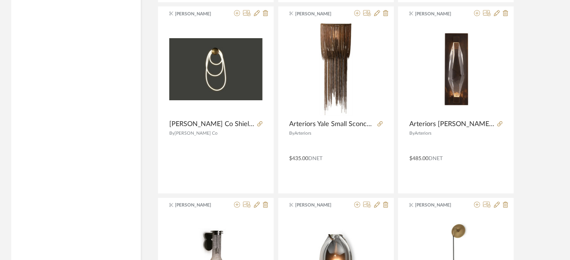
scroll to position [16873, 0]
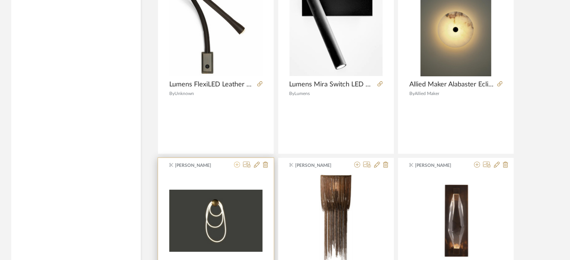
click at [236, 162] on icon at bounding box center [237, 165] width 6 height 6
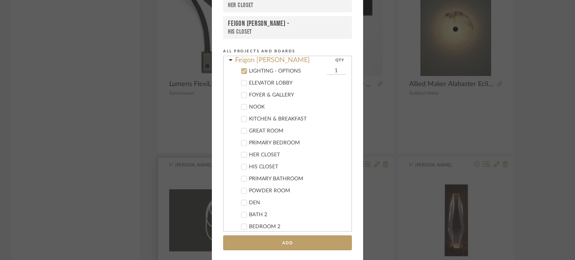
scroll to position [137, 0]
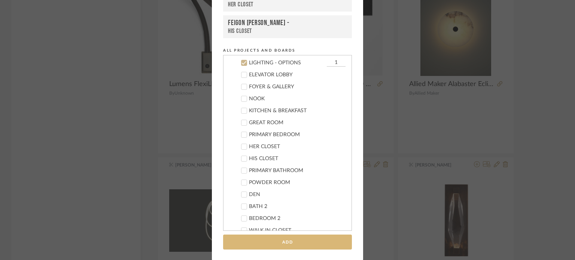
click at [279, 241] on button "Add" at bounding box center [287, 242] width 129 height 15
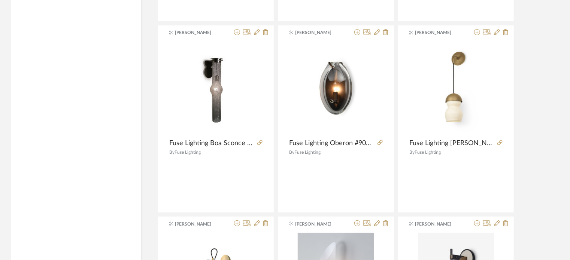
scroll to position [17198, 0]
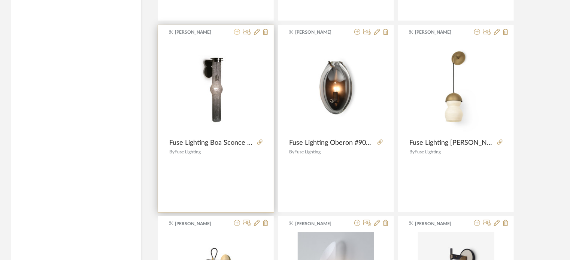
click at [236, 29] on icon at bounding box center [237, 32] width 6 height 6
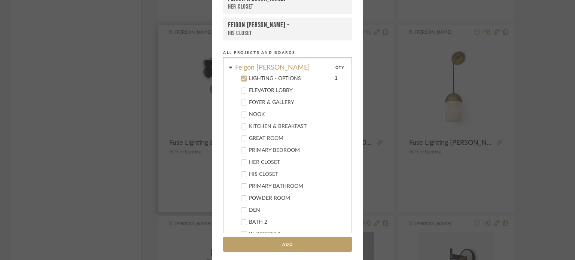
scroll to position [137, 0]
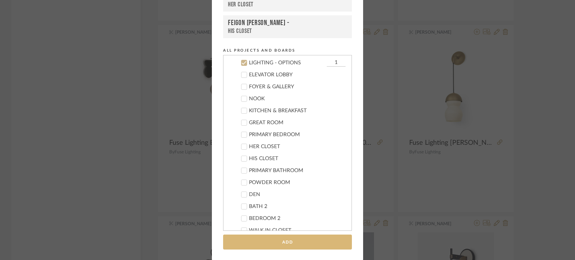
click at [300, 248] on button "Add" at bounding box center [287, 242] width 129 height 15
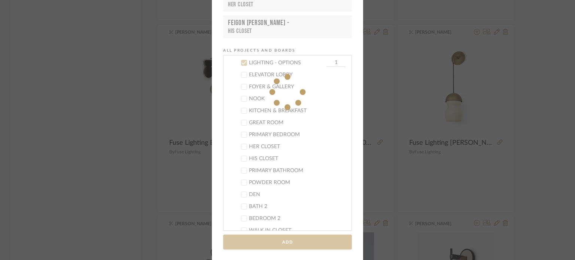
click at [310, 243] on fa-icon at bounding box center [287, 92] width 151 height 338
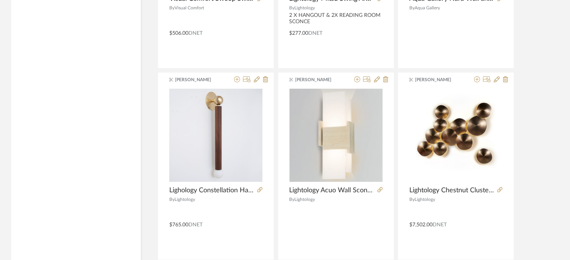
scroll to position [18364, 0]
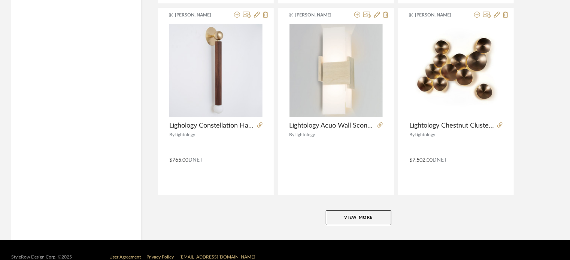
click at [373, 210] on button "View More" at bounding box center [359, 217] width 66 height 15
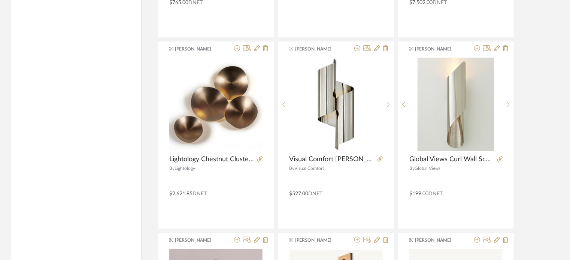
scroll to position [18522, 0]
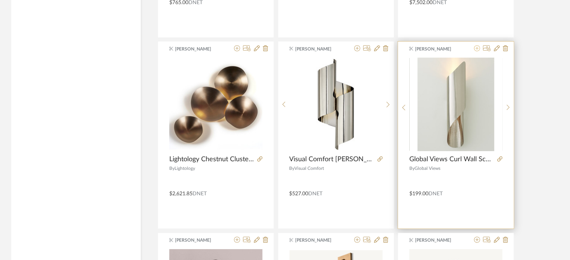
click at [428, 45] on icon at bounding box center [477, 48] width 6 height 6
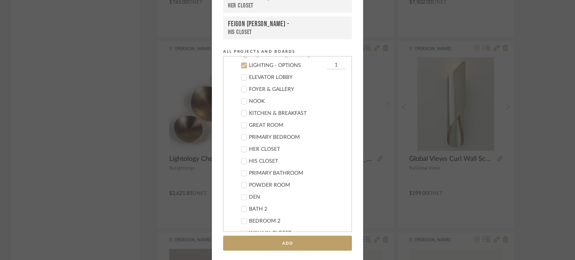
scroll to position [77, 0]
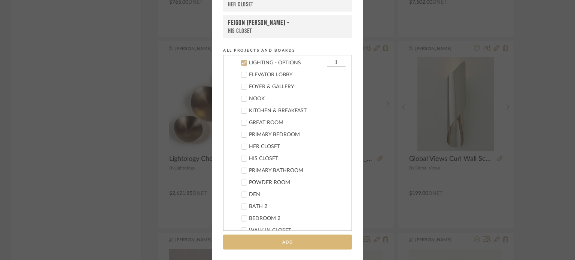
click at [313, 239] on button "Add" at bounding box center [287, 242] width 129 height 15
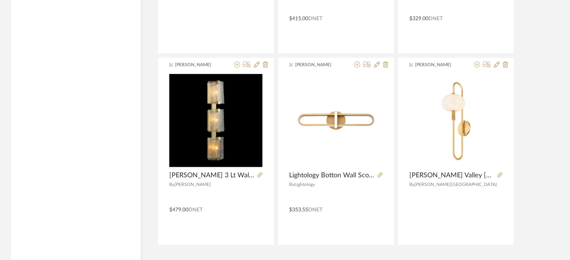
scroll to position [20661, 0]
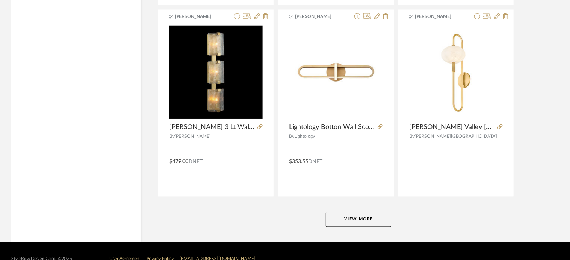
click at [381, 212] on button "View More" at bounding box center [359, 219] width 66 height 15
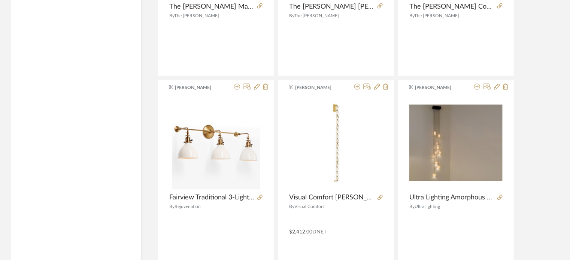
scroll to position [21958, 0]
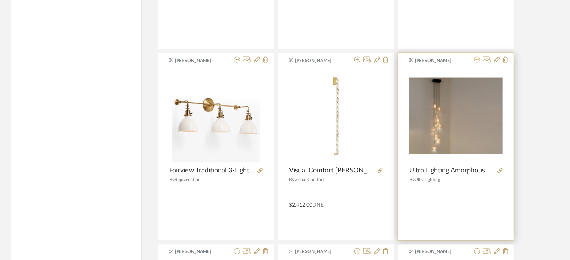
click at [428, 57] on icon at bounding box center [477, 60] width 6 height 6
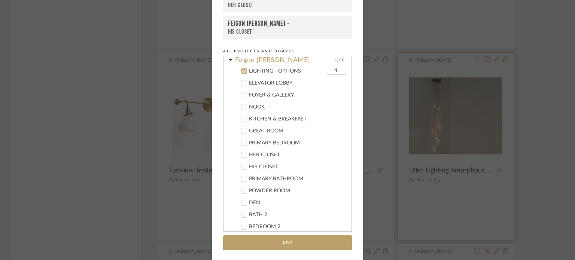
scroll to position [137, 0]
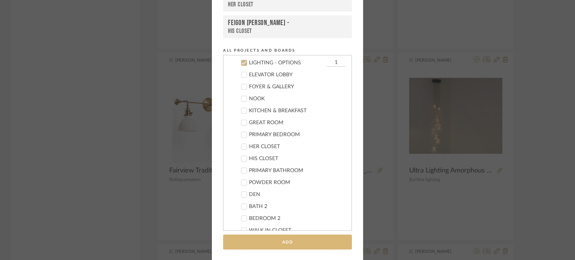
click at [315, 239] on button "Add" at bounding box center [287, 242] width 129 height 15
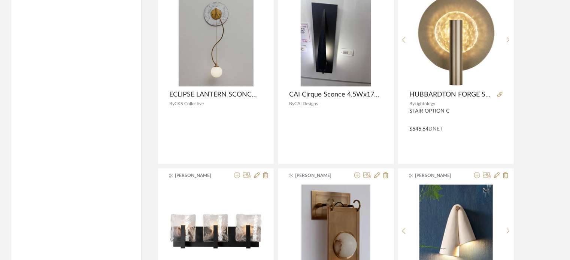
scroll to position [22525, 0]
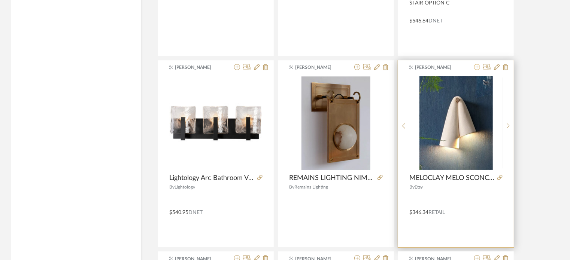
click at [428, 64] on icon at bounding box center [477, 67] width 6 height 6
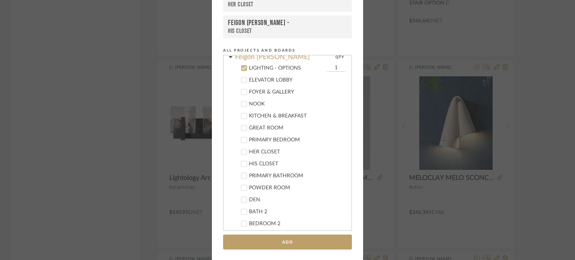
scroll to position [137, 0]
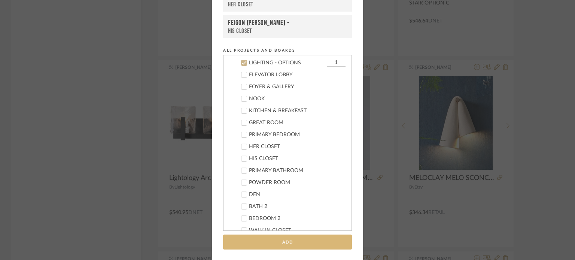
click at [312, 240] on button "Add" at bounding box center [287, 242] width 129 height 15
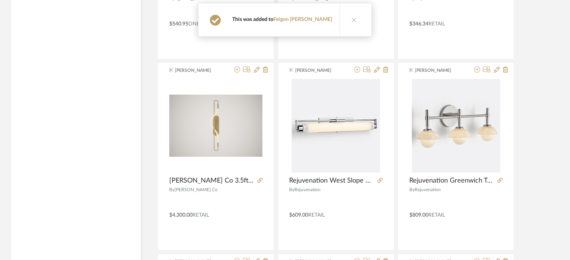
scroll to position [22741, 0]
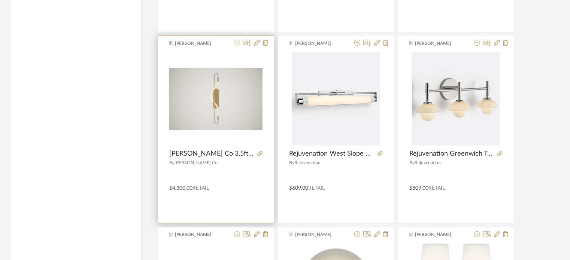
click at [238, 40] on icon at bounding box center [237, 43] width 6 height 6
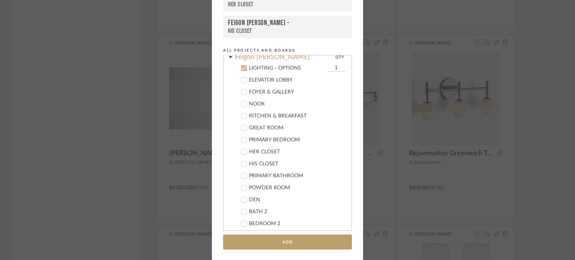
scroll to position [137, 0]
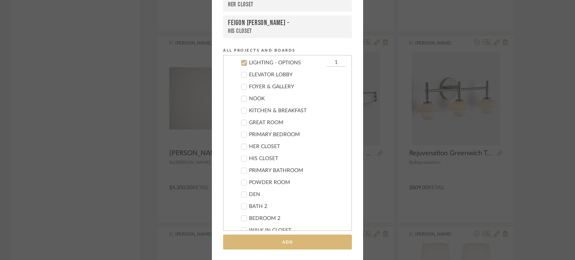
click at [288, 241] on button "Add" at bounding box center [287, 242] width 129 height 15
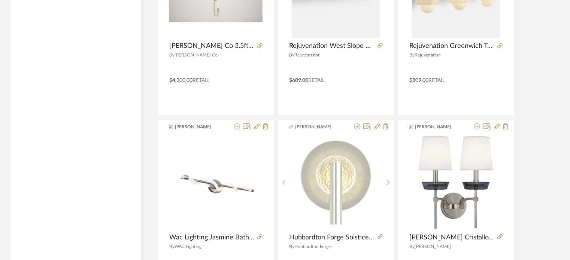
scroll to position [22876, 0]
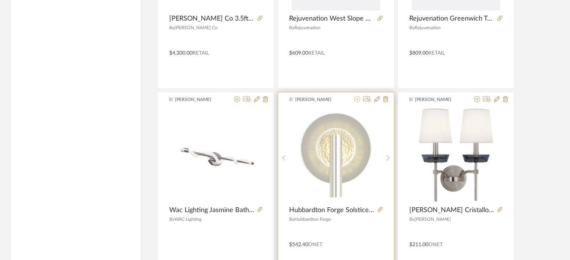
click at [356, 96] on icon at bounding box center [357, 99] width 6 height 6
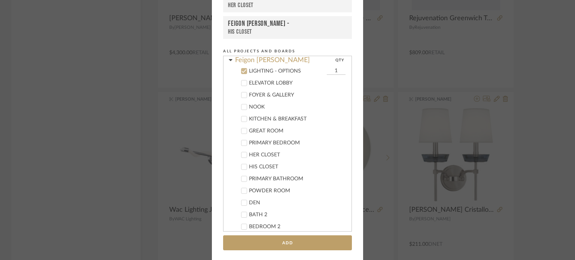
scroll to position [0, 0]
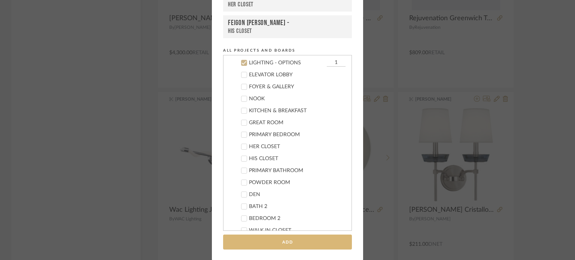
click at [291, 243] on button "Add" at bounding box center [287, 242] width 129 height 15
